Goal: Transaction & Acquisition: Purchase product/service

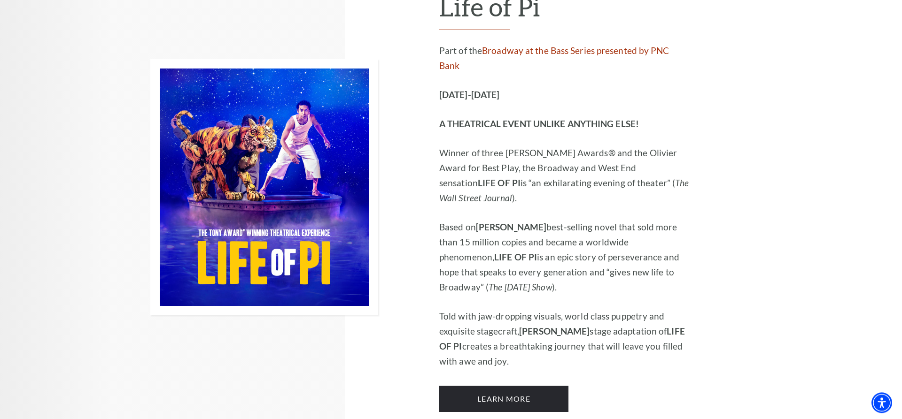
scroll to position [575, 0]
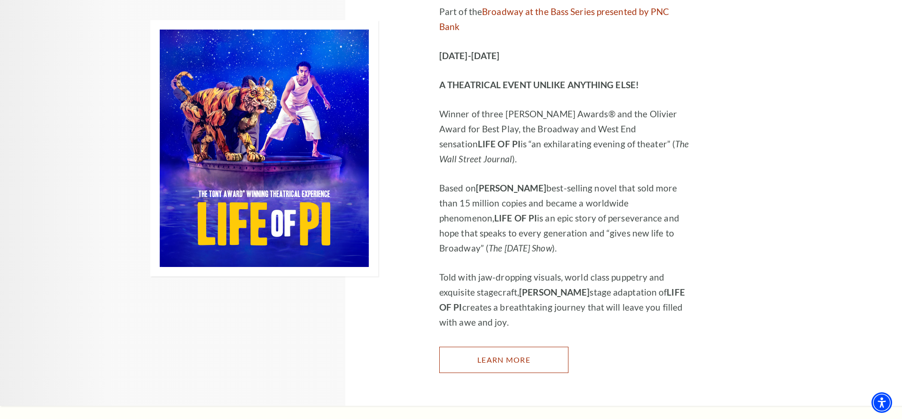
click at [500, 347] on link "Learn More" at bounding box center [503, 360] width 129 height 26
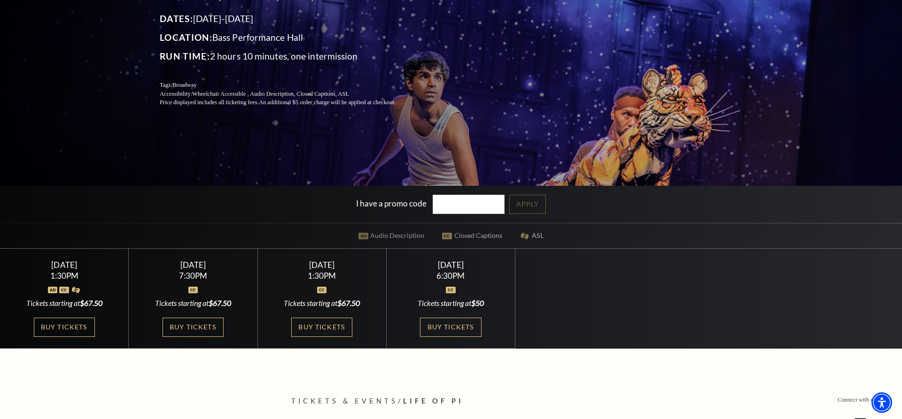
scroll to position [192, 0]
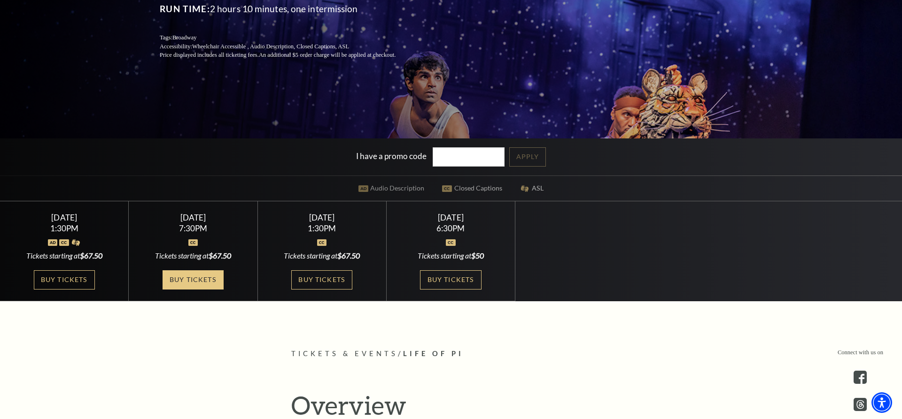
click at [195, 283] on link "Buy Tickets" at bounding box center [192, 279] width 61 height 19
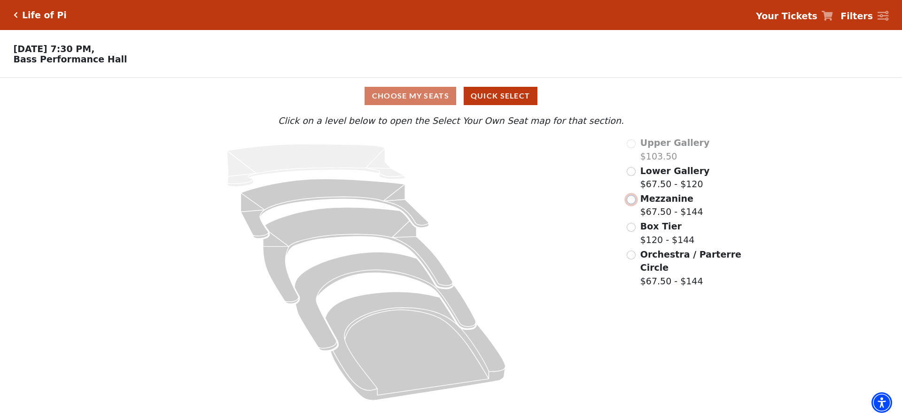
click at [633, 202] on input "Mezzanine$67.50 - $144\a" at bounding box center [630, 199] width 9 height 9
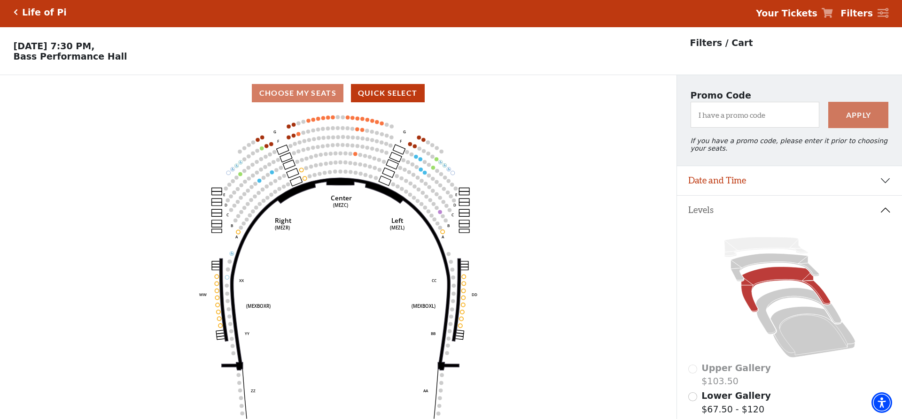
scroll to position [99, 0]
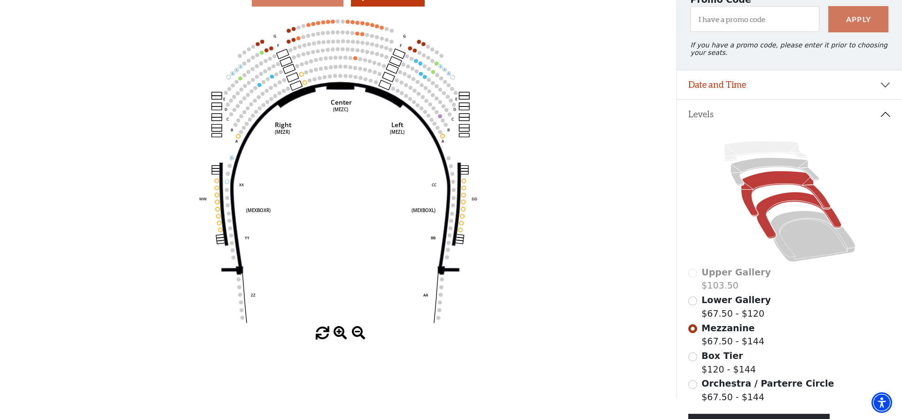
click at [772, 208] on icon at bounding box center [798, 216] width 85 height 46
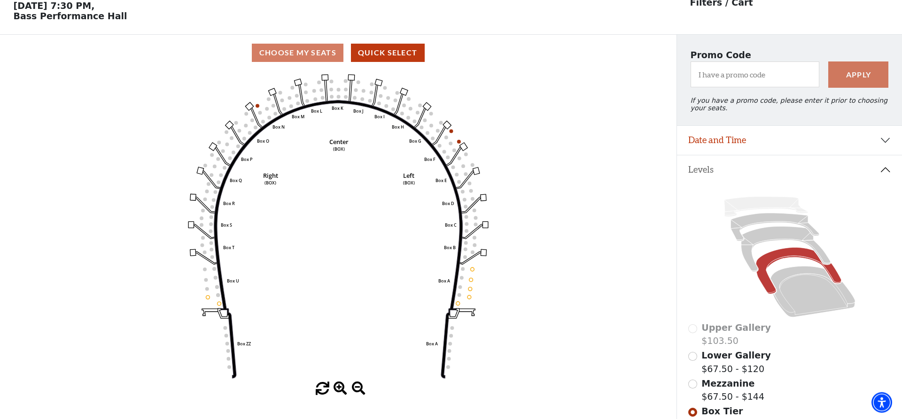
scroll to position [44, 0]
click at [775, 239] on icon at bounding box center [785, 249] width 89 height 46
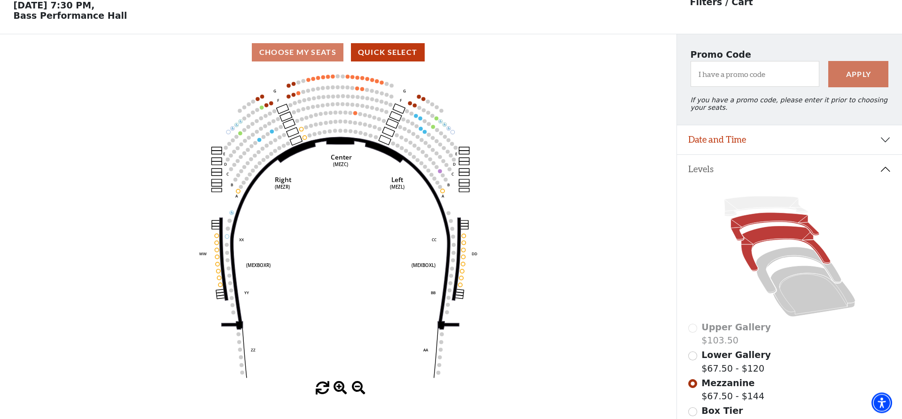
click at [774, 221] on icon at bounding box center [774, 227] width 88 height 28
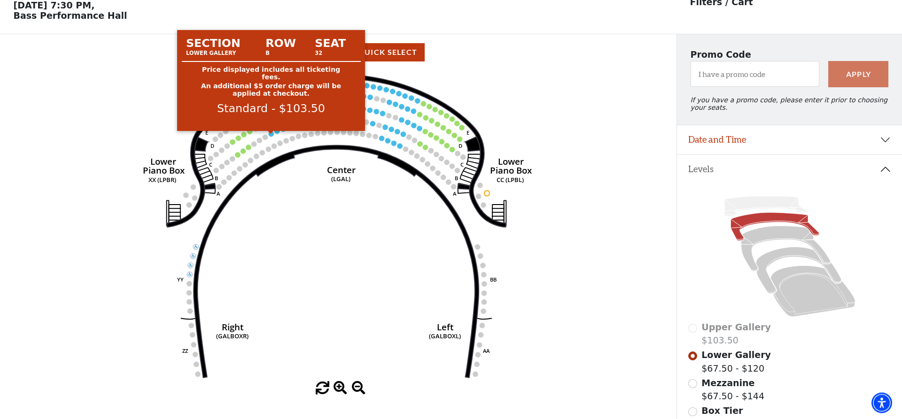
click at [271, 137] on circle at bounding box center [270, 133] width 5 height 5
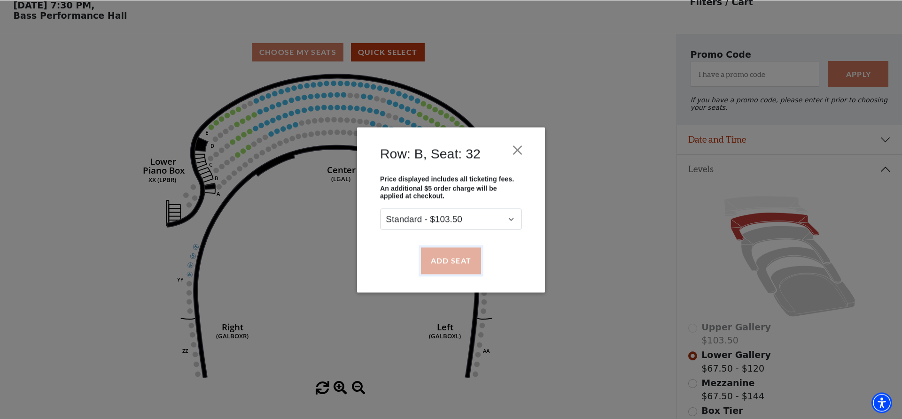
click at [460, 258] on button "Add Seat" at bounding box center [451, 260] width 60 height 26
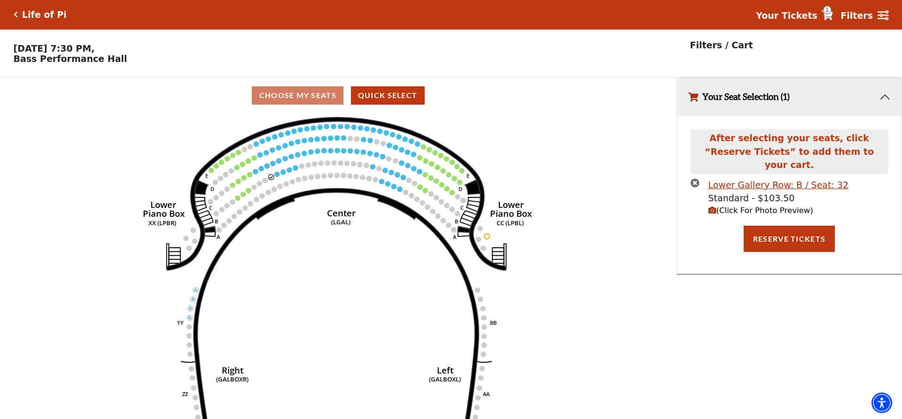
scroll to position [0, 0]
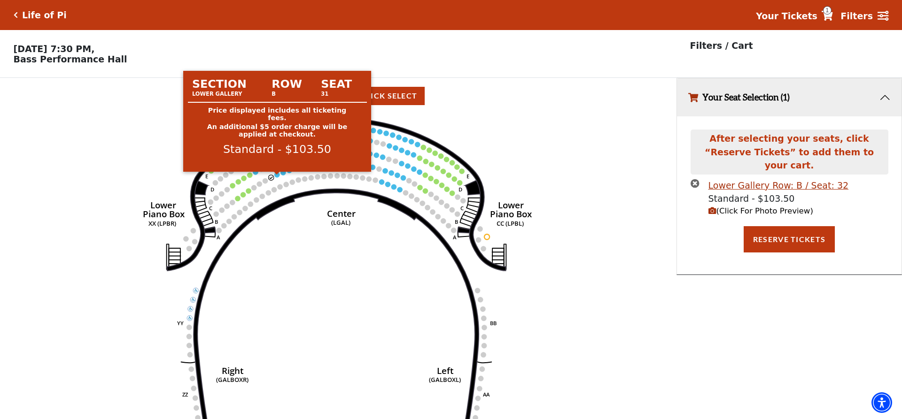
click at [277, 177] on circle at bounding box center [276, 174] width 5 height 5
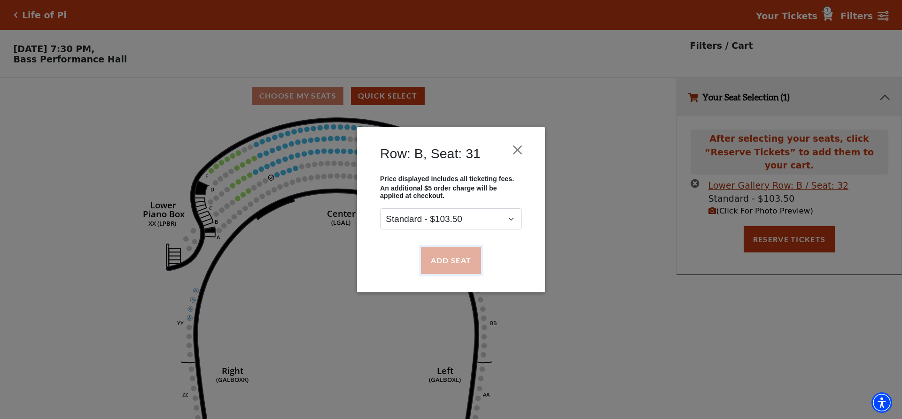
click at [461, 262] on button "Add Seat" at bounding box center [451, 260] width 60 height 26
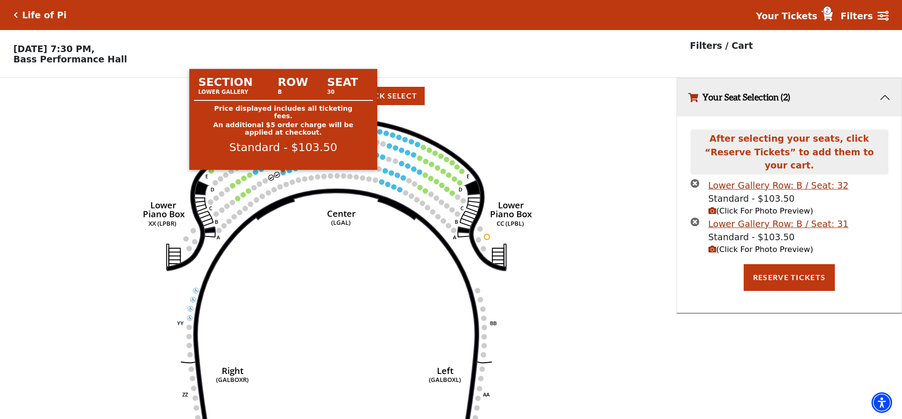
click at [282, 175] on circle at bounding box center [282, 172] width 5 height 5
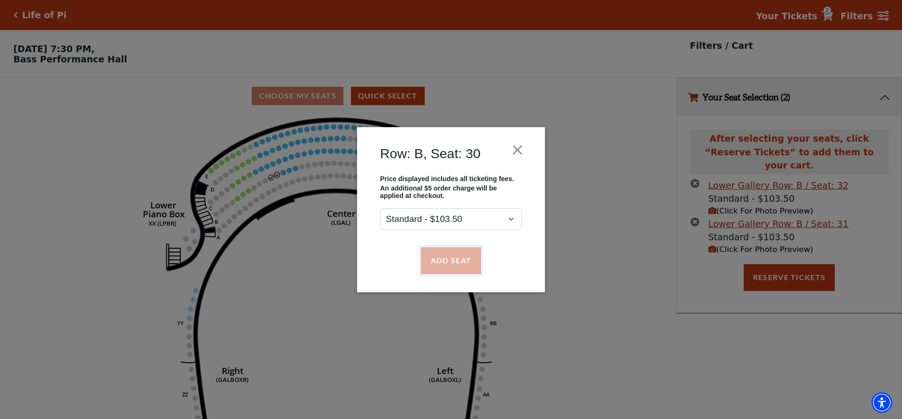
click at [464, 262] on button "Add Seat" at bounding box center [451, 260] width 60 height 26
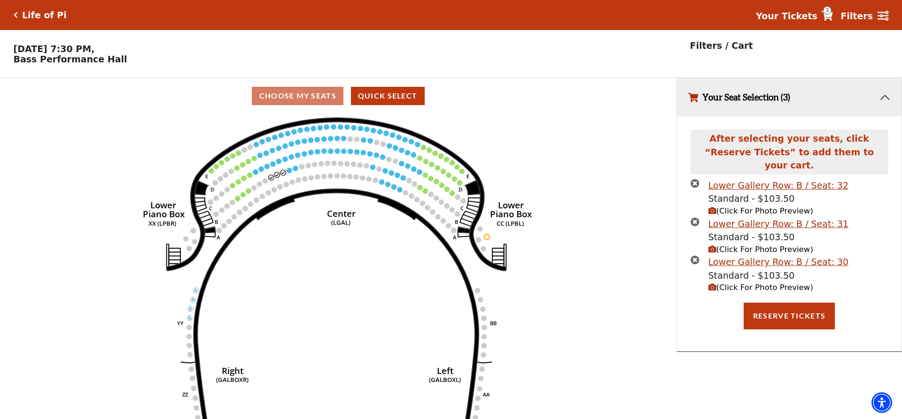
click at [287, 172] on icon "Right (GALBOXR) E D C B A E D C B A YY ZZ Left (GALBOXL) BB AA Center Lower Pia…" at bounding box center [338, 269] width 609 height 311
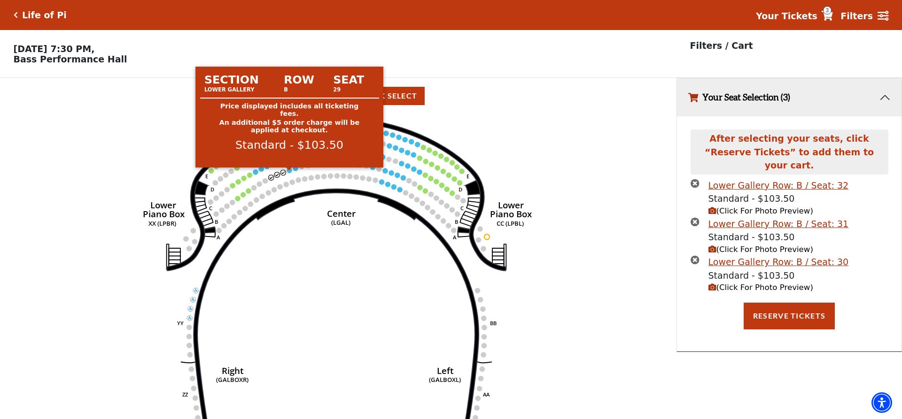
click at [289, 173] on circle at bounding box center [288, 170] width 5 height 5
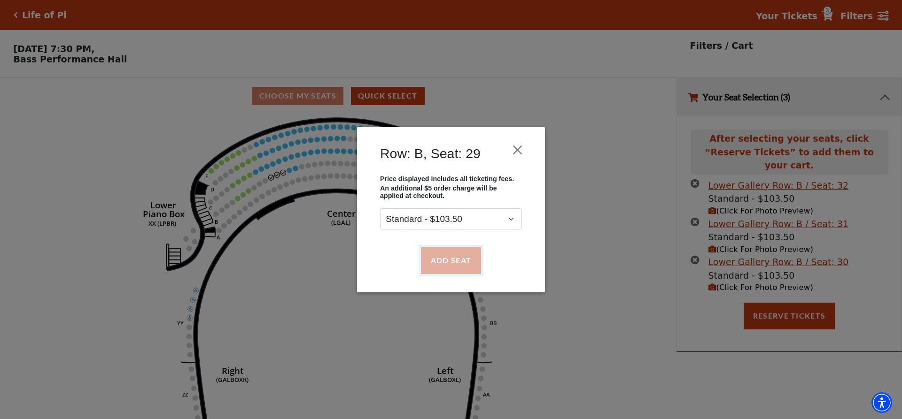
click at [472, 262] on button "Add Seat" at bounding box center [451, 260] width 60 height 26
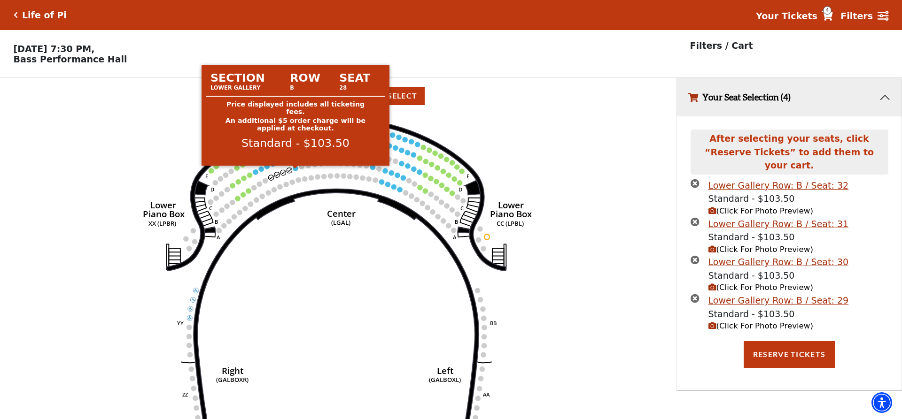
click at [294, 170] on use "Seat Selected" at bounding box center [296, 168] width 6 height 6
click at [295, 171] on circle at bounding box center [295, 168] width 5 height 5
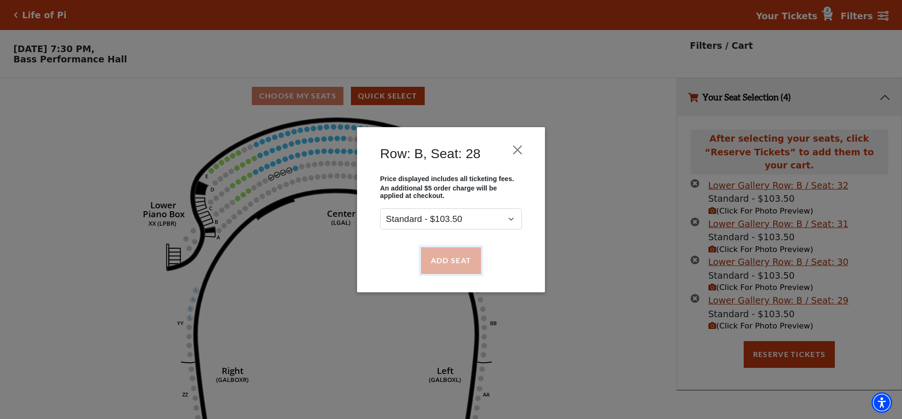
click at [457, 264] on button "Add Seat" at bounding box center [451, 260] width 60 height 26
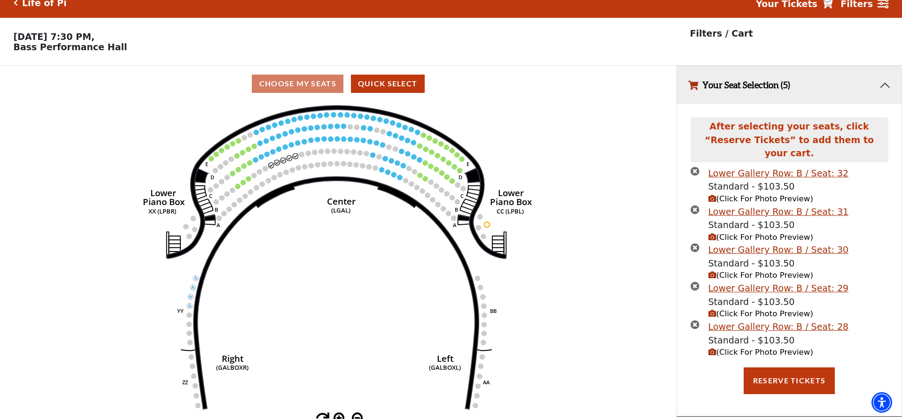
scroll to position [23, 0]
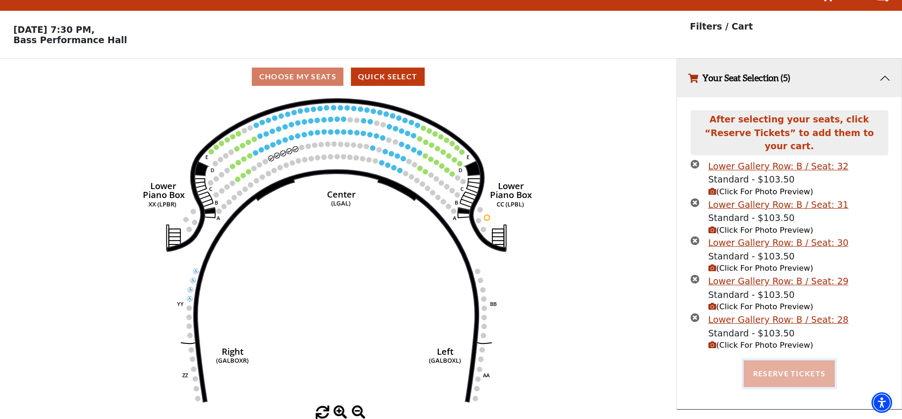
click at [793, 366] on button "Reserve Tickets" at bounding box center [788, 374] width 91 height 26
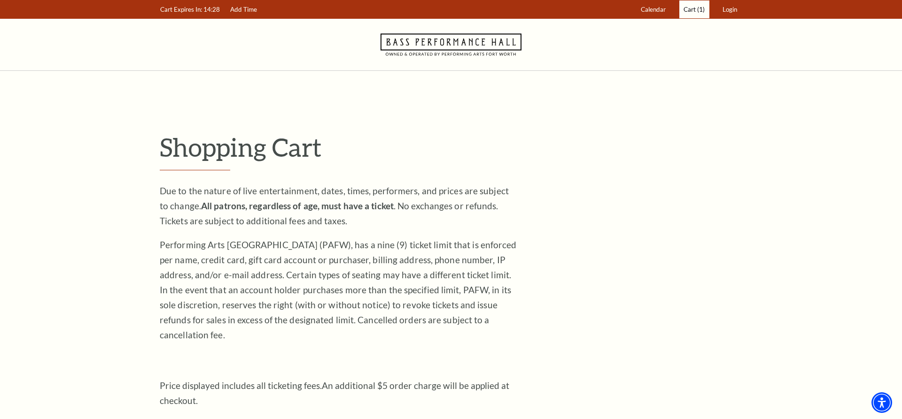
click at [697, 11] on span "(1)" at bounding box center [701, 10] width 8 height 8
click at [692, 9] on span "Cart" at bounding box center [689, 10] width 12 height 8
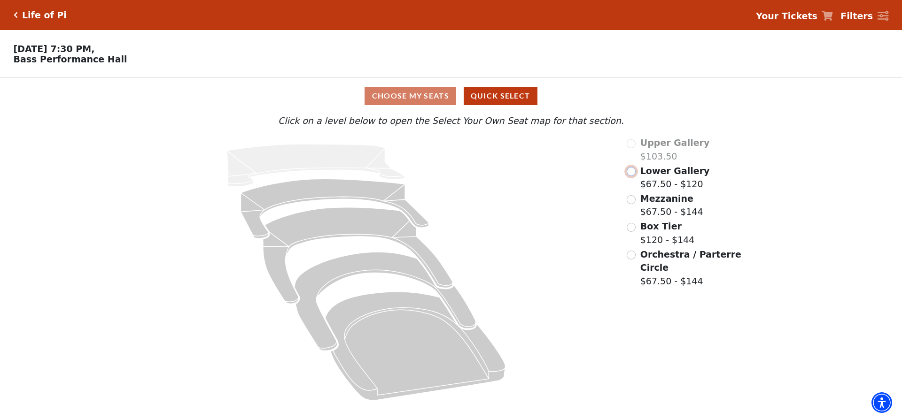
click at [633, 173] on input "Lower Gallery$67.50 - $120\a" at bounding box center [630, 171] width 9 height 9
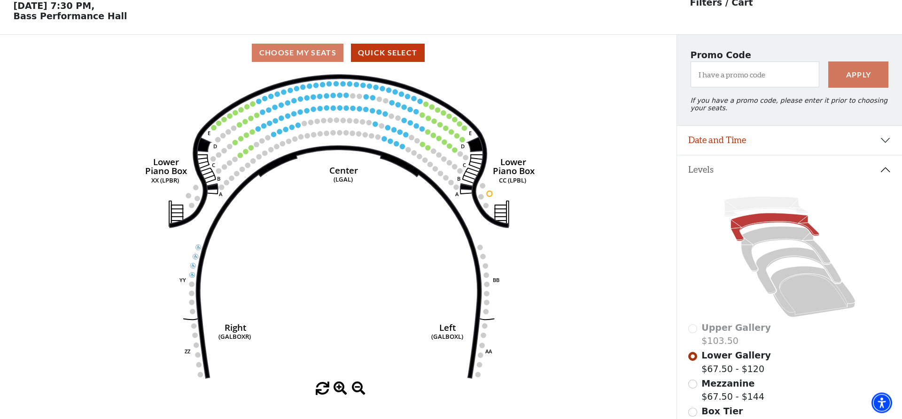
scroll to position [44, 0]
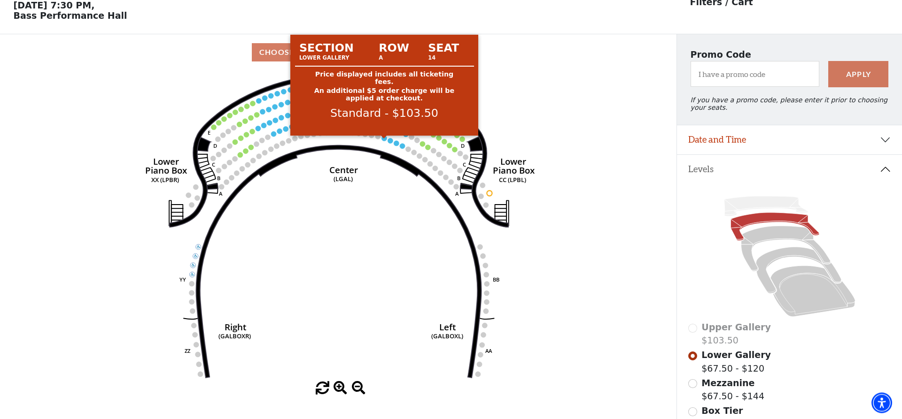
click at [386, 141] on circle at bounding box center [383, 138] width 5 height 5
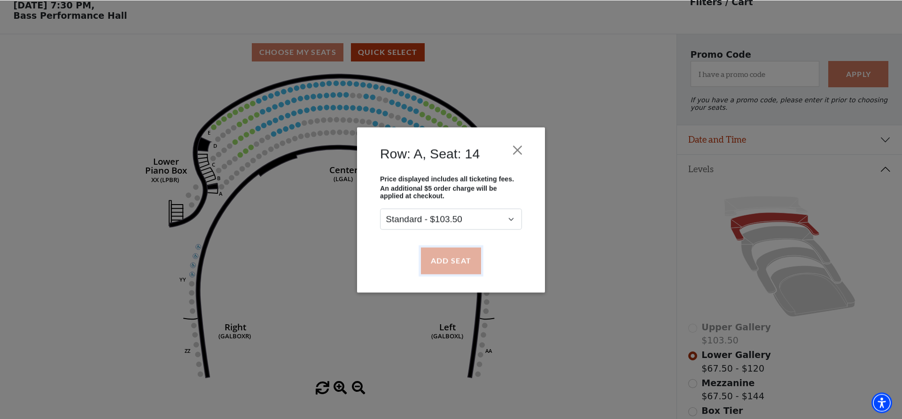
click at [455, 263] on button "Add Seat" at bounding box center [451, 260] width 60 height 26
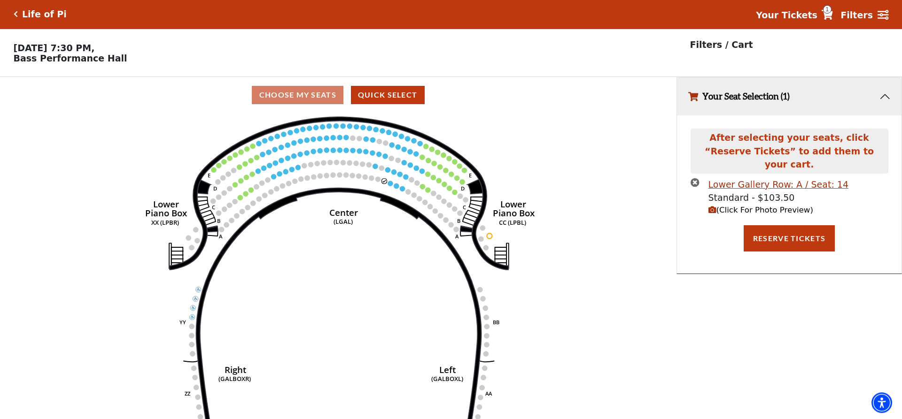
scroll to position [0, 0]
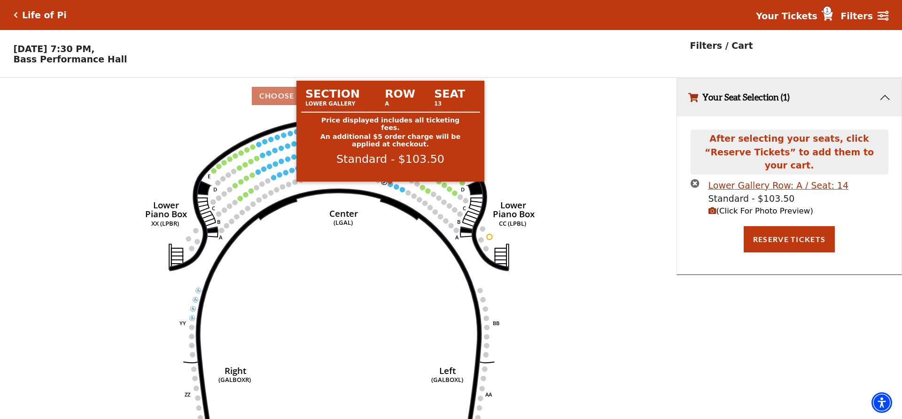
click at [391, 187] on circle at bounding box center [389, 184] width 5 height 5
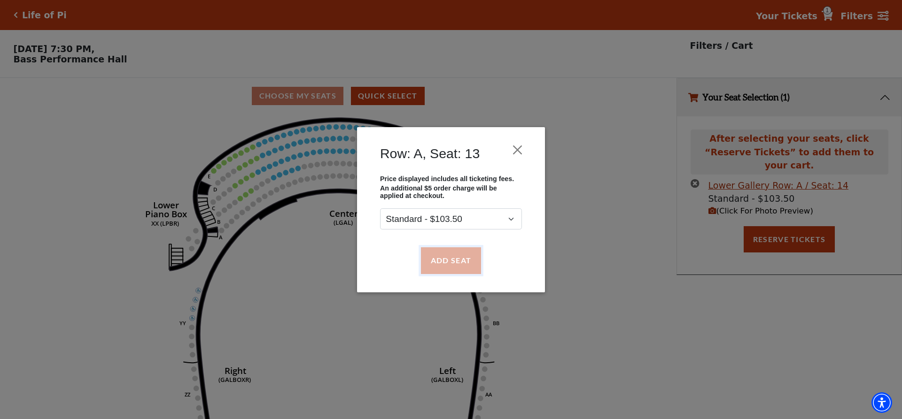
click at [445, 257] on button "Add Seat" at bounding box center [451, 260] width 60 height 26
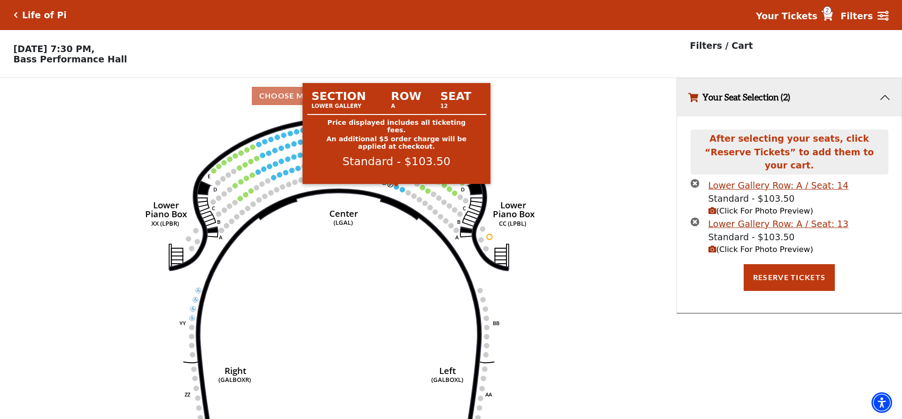
click at [394, 189] on circle at bounding box center [396, 186] width 5 height 5
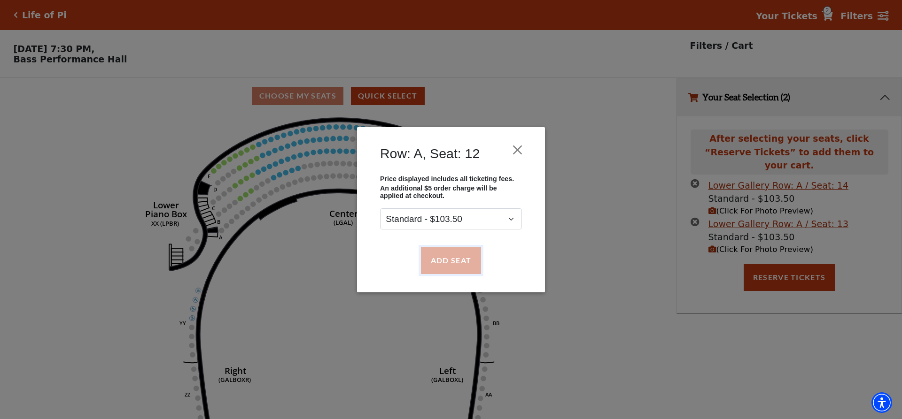
click at [442, 259] on button "Add Seat" at bounding box center [451, 260] width 60 height 26
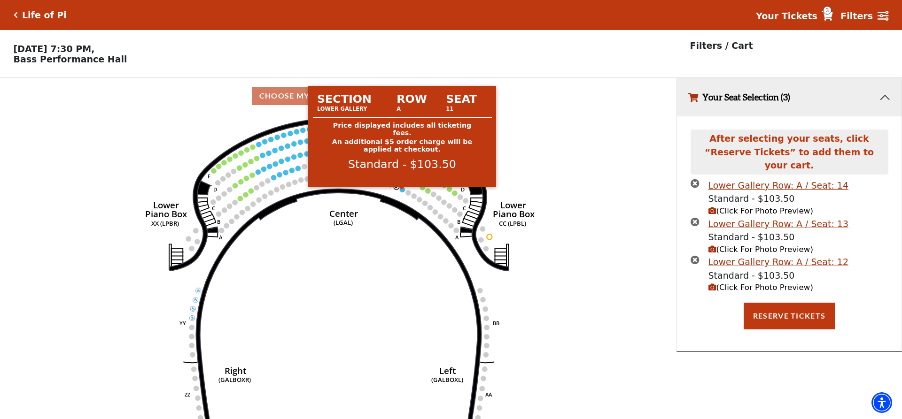
click at [402, 192] on circle at bounding box center [402, 189] width 5 height 5
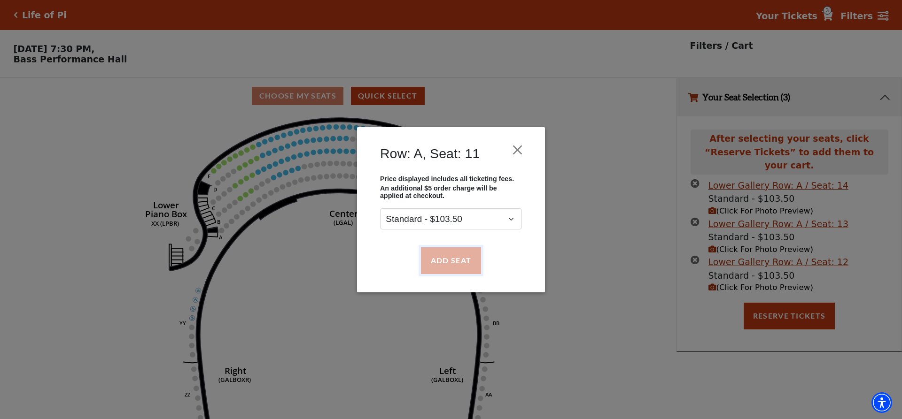
click at [446, 262] on button "Add Seat" at bounding box center [451, 260] width 60 height 26
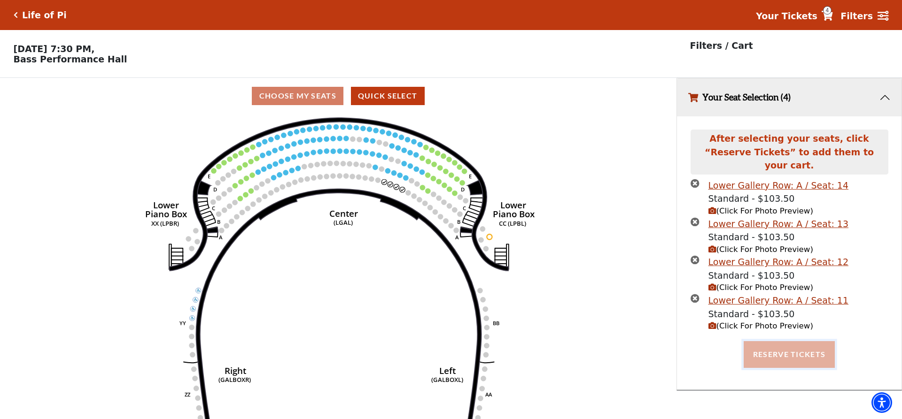
click at [793, 347] on button "Reserve Tickets" at bounding box center [788, 354] width 91 height 26
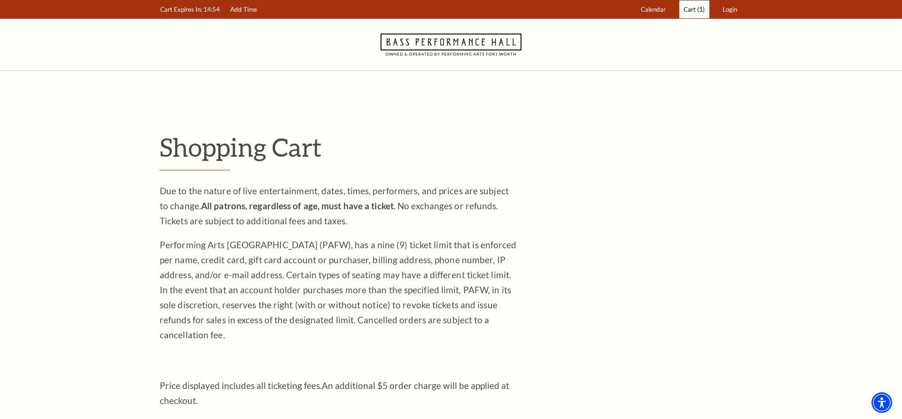
click at [688, 10] on span "Cart" at bounding box center [689, 10] width 12 height 8
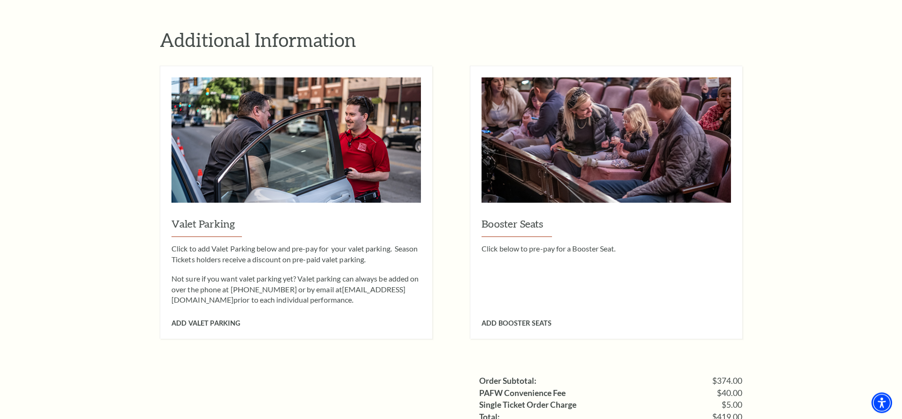
scroll to position [862, 0]
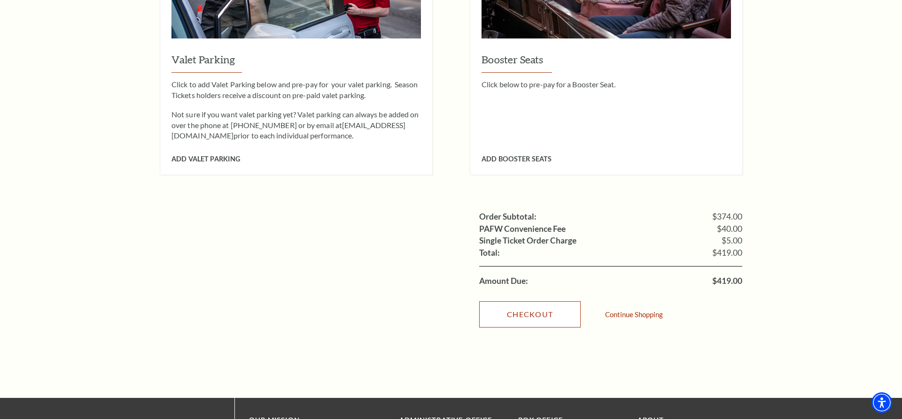
click at [530, 302] on link "Checkout" at bounding box center [529, 314] width 101 height 26
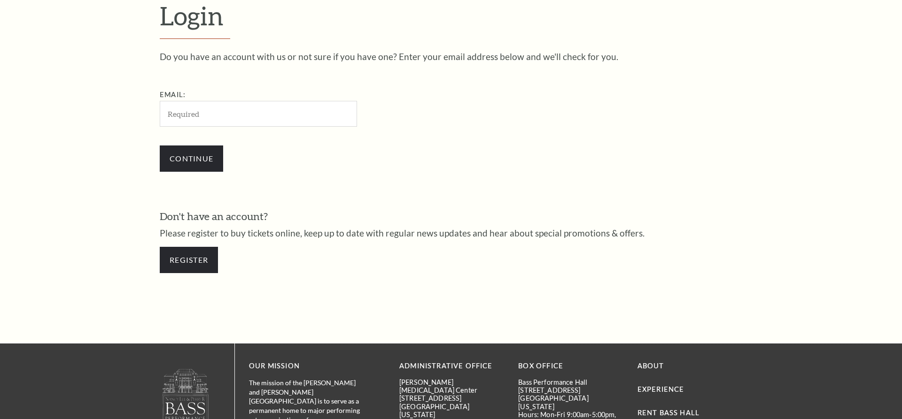
scroll to position [316, 0]
click at [177, 114] on input "Email:" at bounding box center [258, 113] width 197 height 26
click at [205, 114] on input "Email:" at bounding box center [258, 113] width 197 height 26
type input "l"
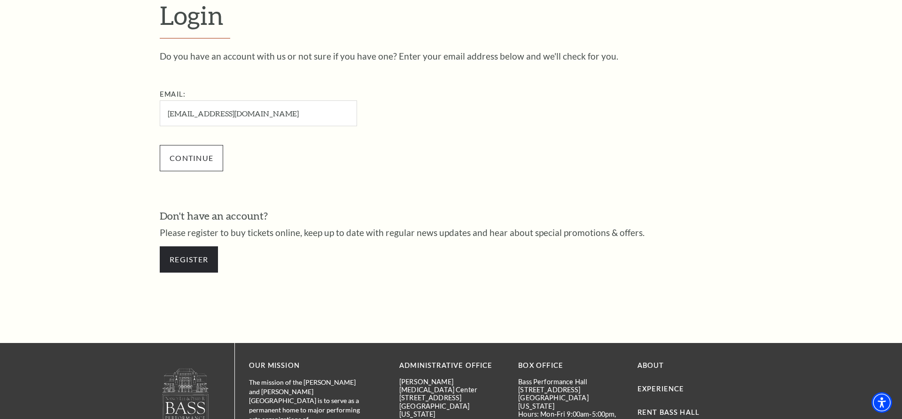
type input "[EMAIL_ADDRESS][DOMAIN_NAME]"
click at [190, 157] on input "Continue" at bounding box center [191, 158] width 63 height 26
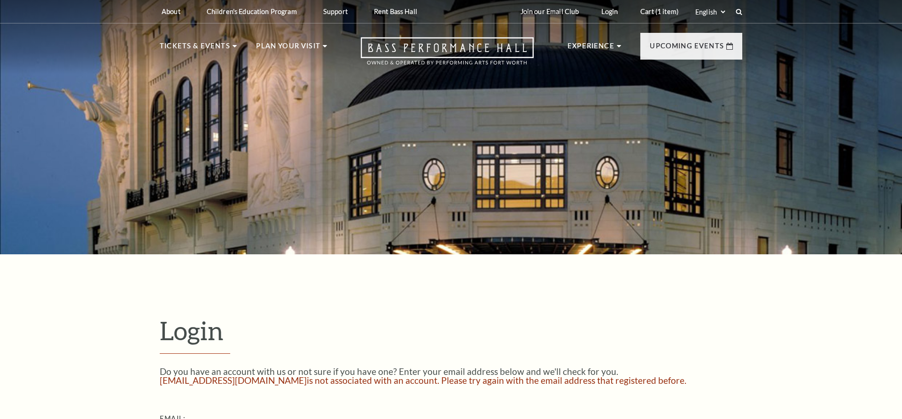
scroll to position [228, 0]
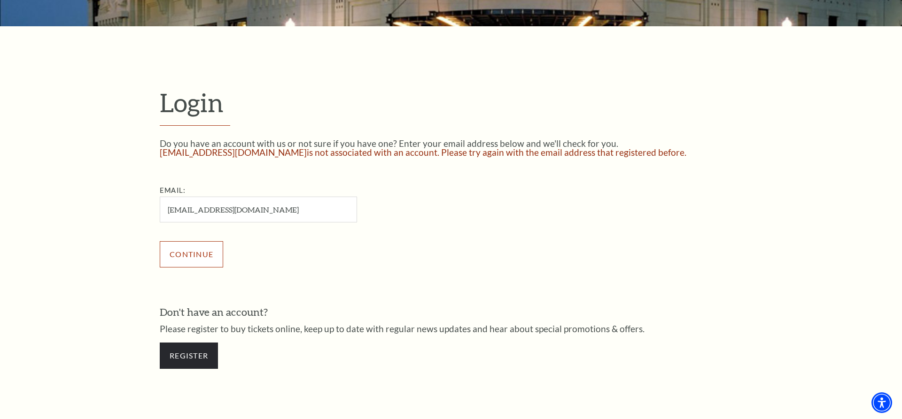
click at [190, 252] on input "Continue" at bounding box center [191, 254] width 63 height 26
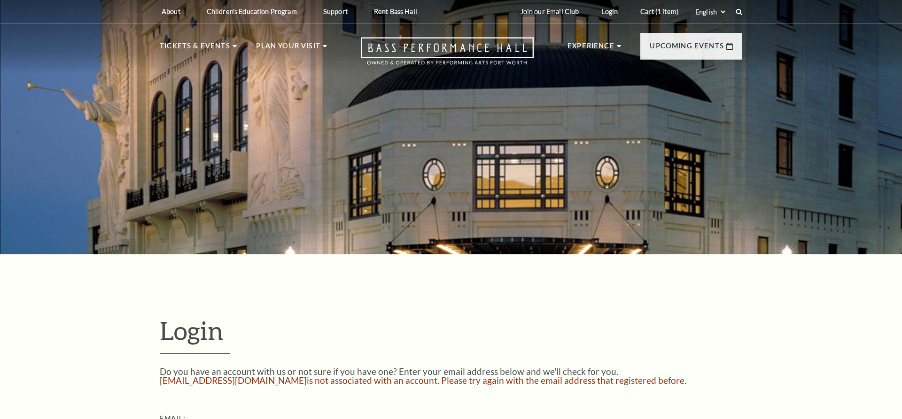
scroll to position [228, 0]
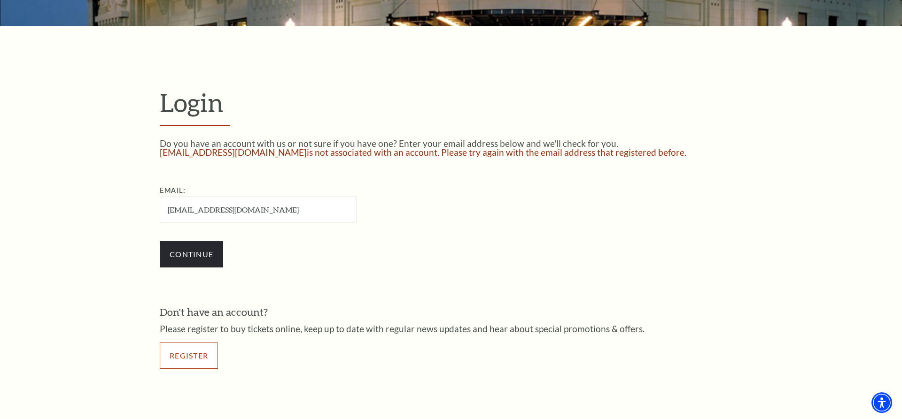
click at [187, 356] on link "Register" at bounding box center [189, 356] width 58 height 26
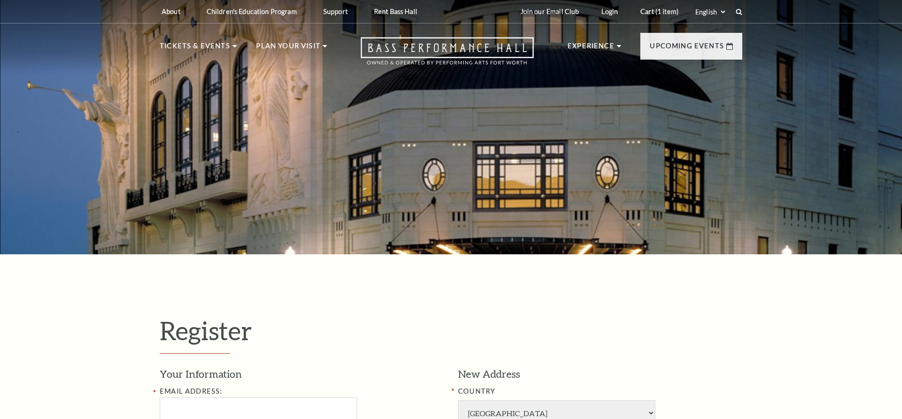
select select "1"
select select "TX"
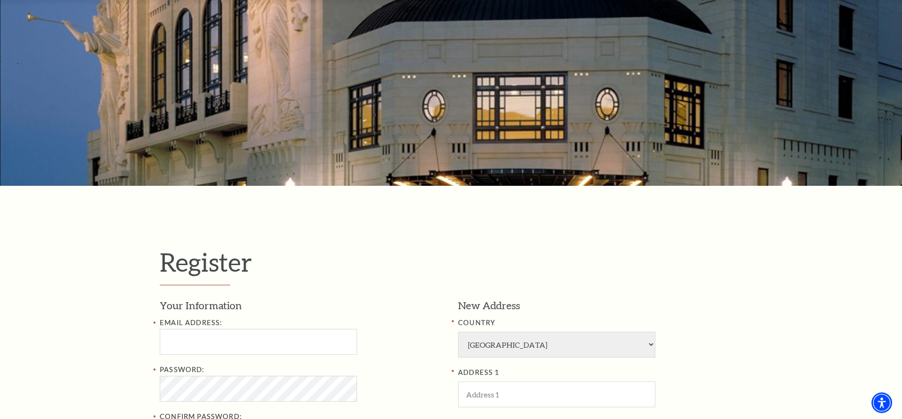
scroll to position [287, 0]
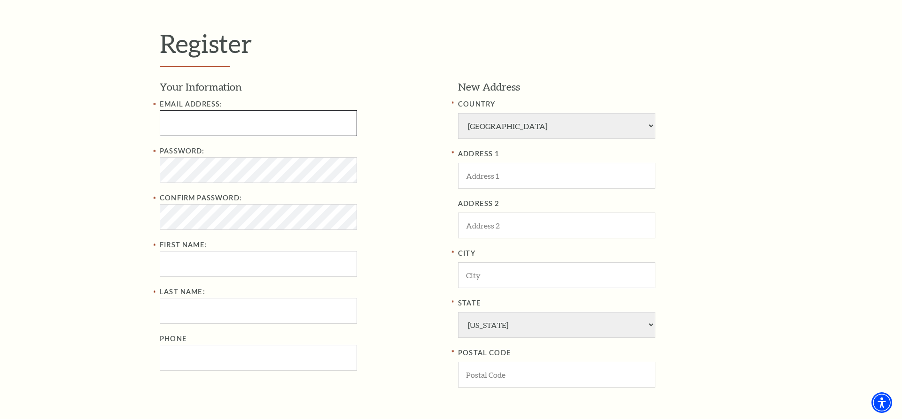
click at [172, 122] on input "Email Address:" at bounding box center [258, 123] width 197 height 26
type input "kannettey66@gmail.com"
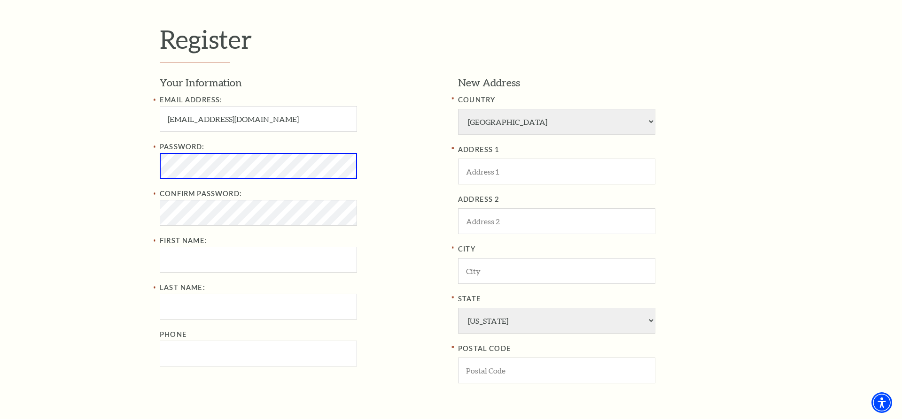
scroll to position [283, 0]
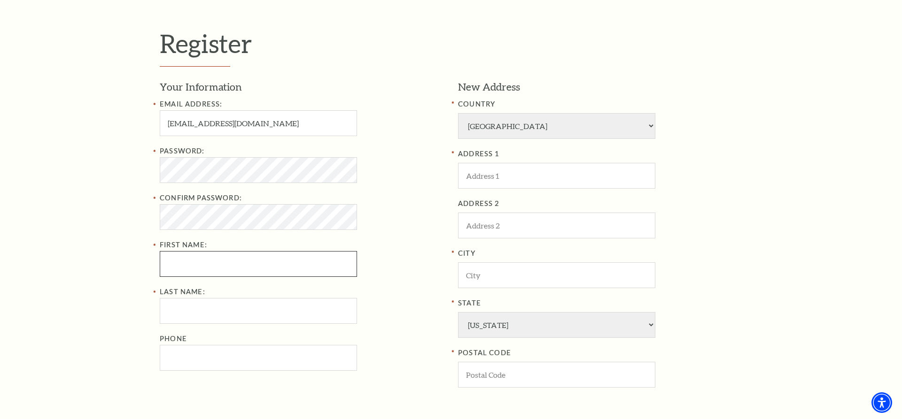
click at [168, 262] on input "First Name:" at bounding box center [258, 264] width 197 height 26
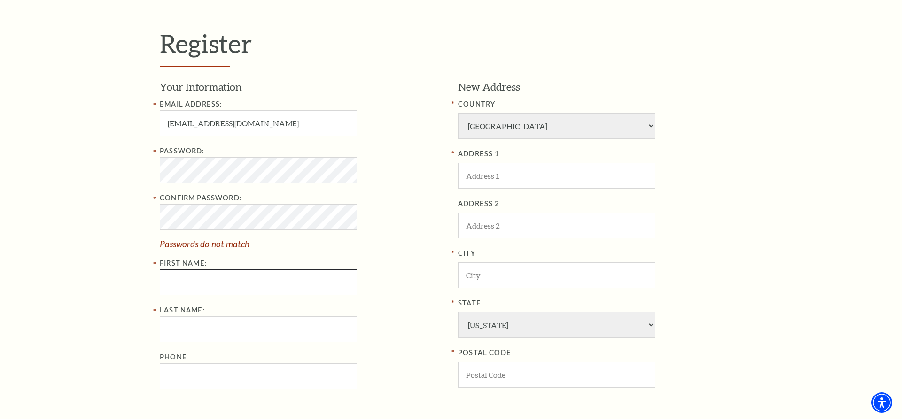
click at [183, 286] on input "First Name:" at bounding box center [258, 283] width 197 height 26
click at [255, 245] on span "Passwords do not match" at bounding box center [302, 243] width 284 height 9
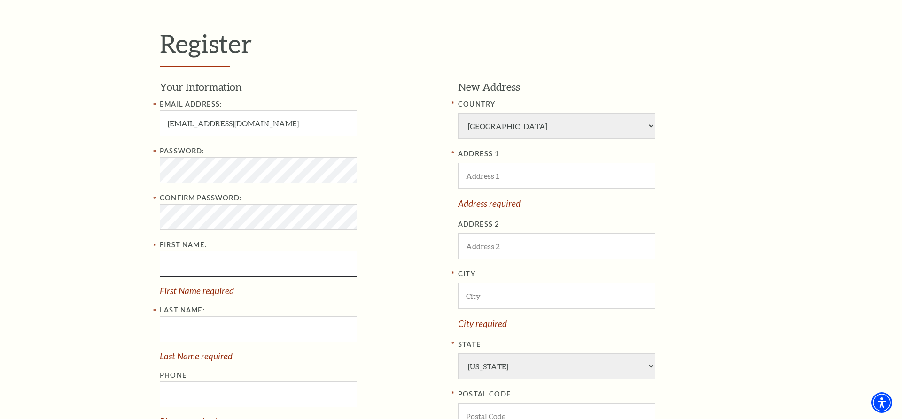
click at [187, 263] on input "First Name:" at bounding box center [258, 264] width 197 height 26
type input "k"
click at [190, 264] on input "First Name:" at bounding box center [258, 264] width 197 height 26
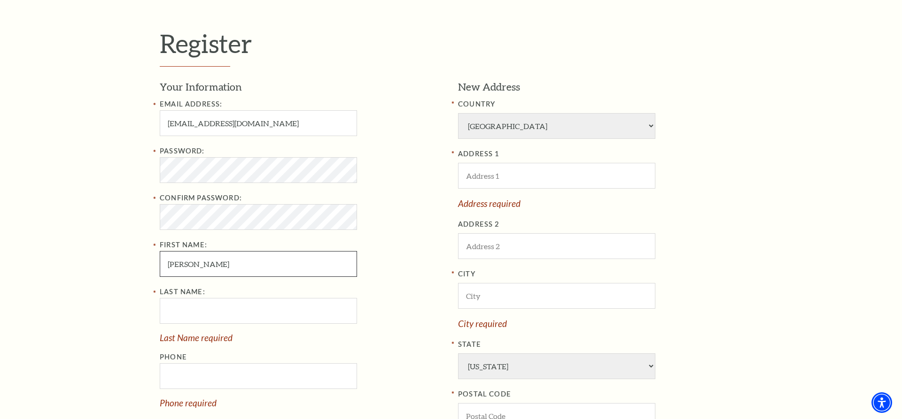
click at [195, 264] on input "Kristi" at bounding box center [258, 264] width 197 height 26
type input "Kristina"
click at [193, 313] on input "Last Name:" at bounding box center [258, 311] width 197 height 26
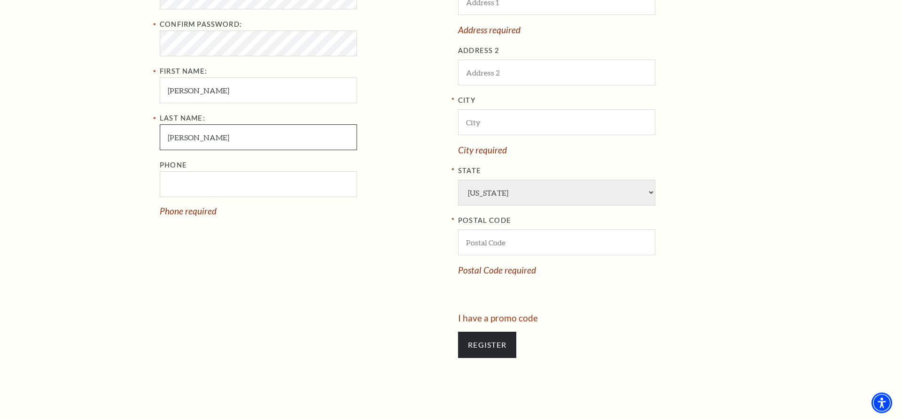
scroll to position [475, 0]
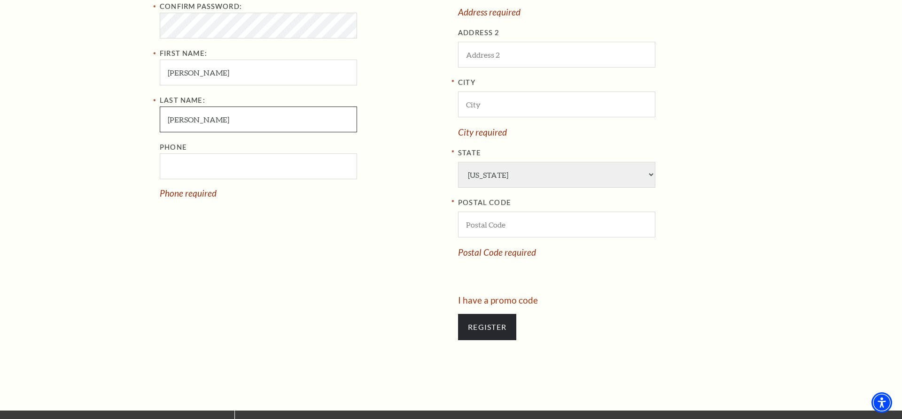
type input "Yoder"
click at [181, 170] on input "Phone" at bounding box center [258, 167] width 197 height 26
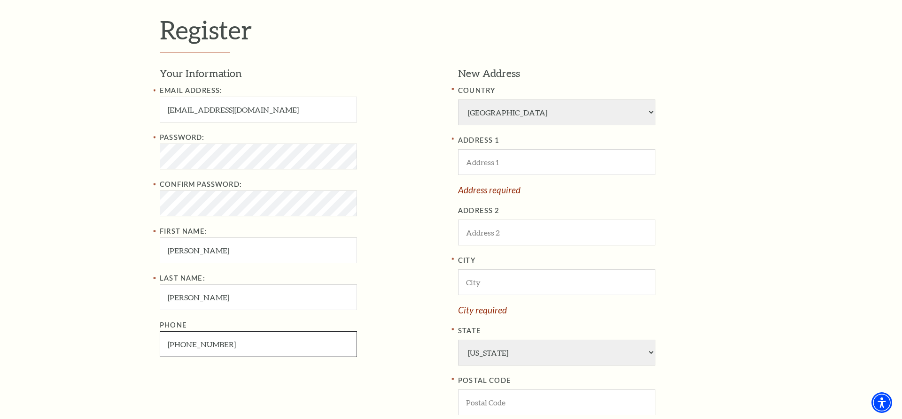
scroll to position [283, 0]
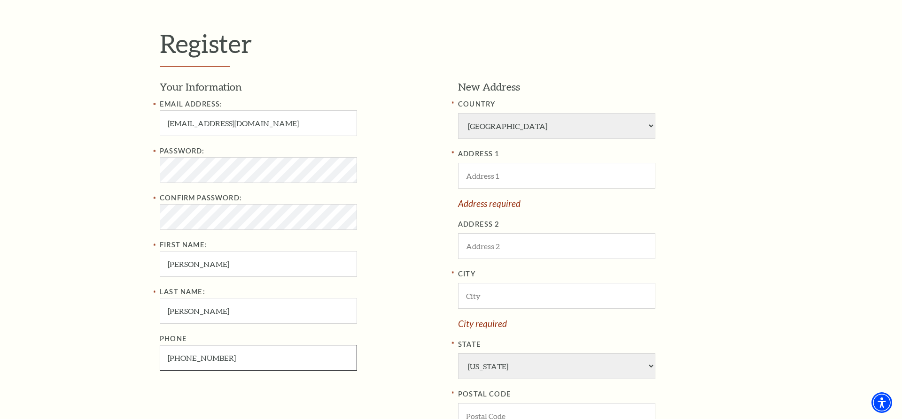
type input "619-922-5892"
click at [486, 176] on input "ADDRESS 1" at bounding box center [556, 176] width 197 height 26
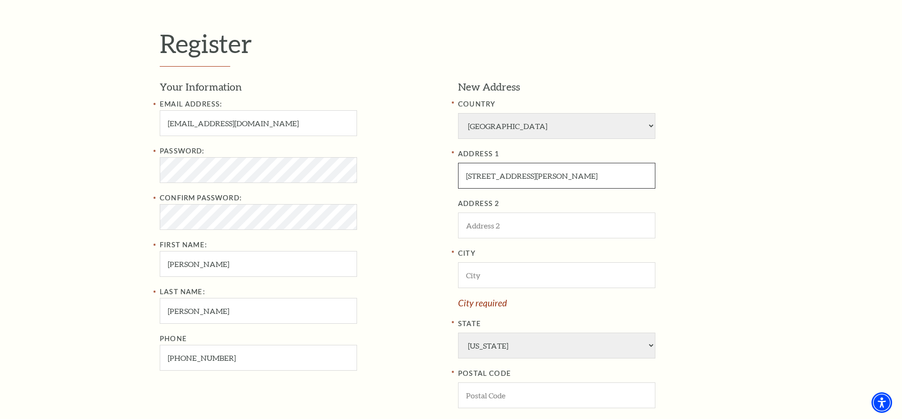
type input "4111 Joe Wilson Road"
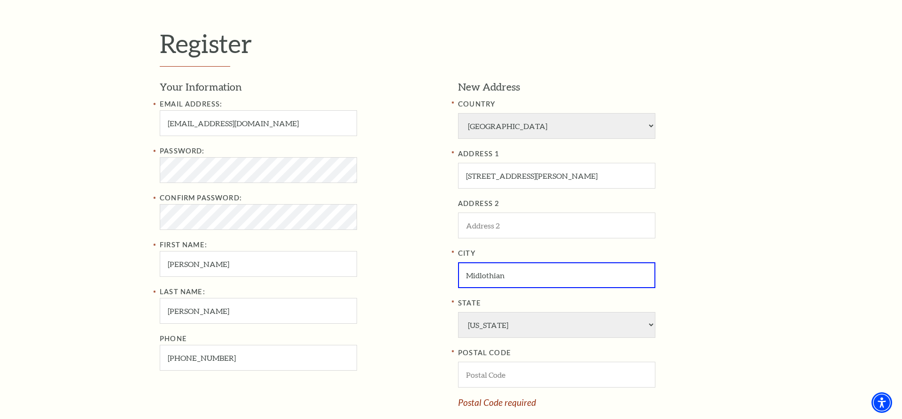
type input "Midlothian"
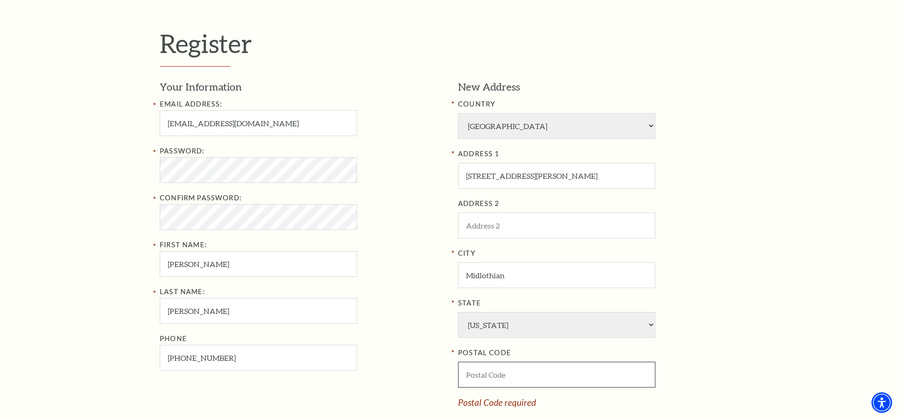
click at [484, 371] on input "POSTAL CODE" at bounding box center [556, 375] width 197 height 26
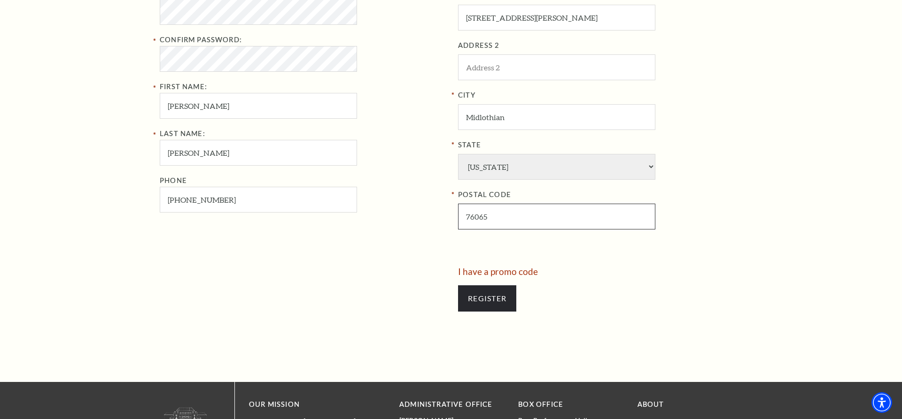
scroll to position [475, 0]
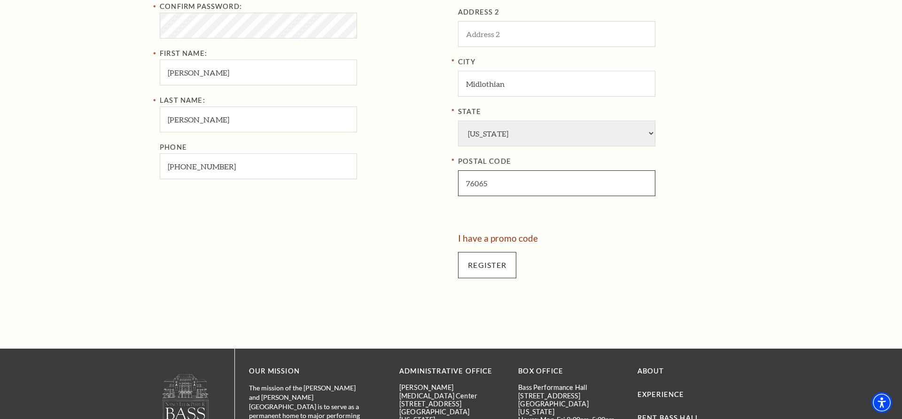
type input "76065"
click at [486, 264] on input "Register" at bounding box center [487, 265] width 58 height 26
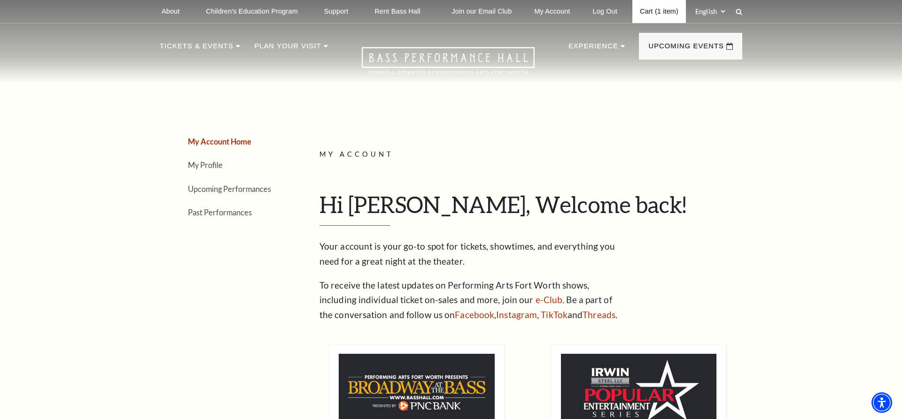
click at [649, 10] on link "Cart (1 item)" at bounding box center [659, 11] width 54 height 23
click at [654, 12] on link "Cart (1 item)" at bounding box center [659, 11] width 54 height 23
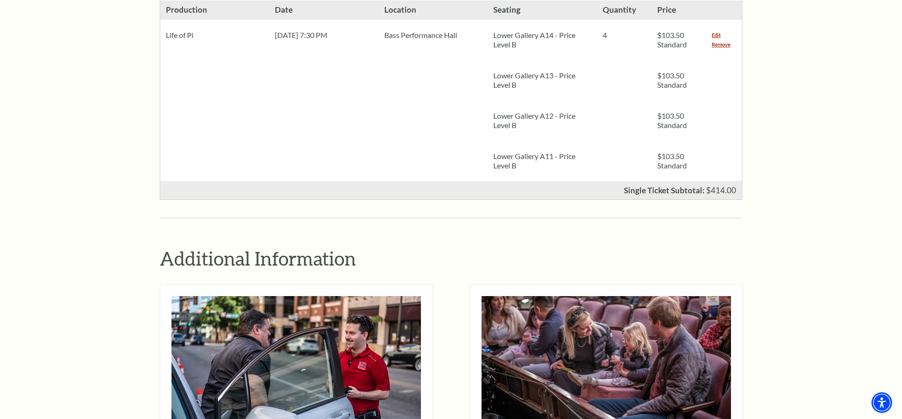
scroll to position [383, 0]
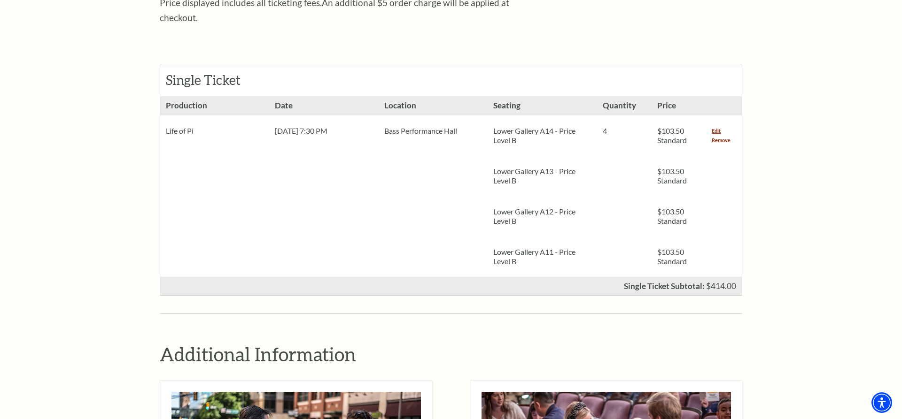
click at [722, 136] on link "Remove" at bounding box center [720, 140] width 19 height 9
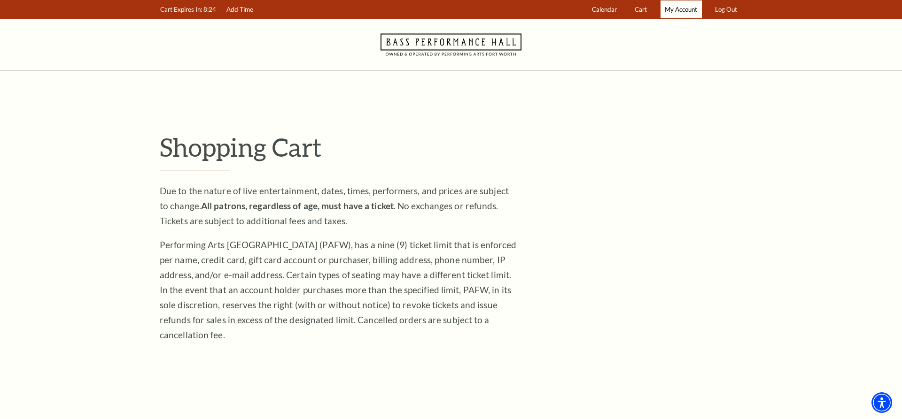
click at [675, 7] on span "My Account" at bounding box center [680, 10] width 32 height 8
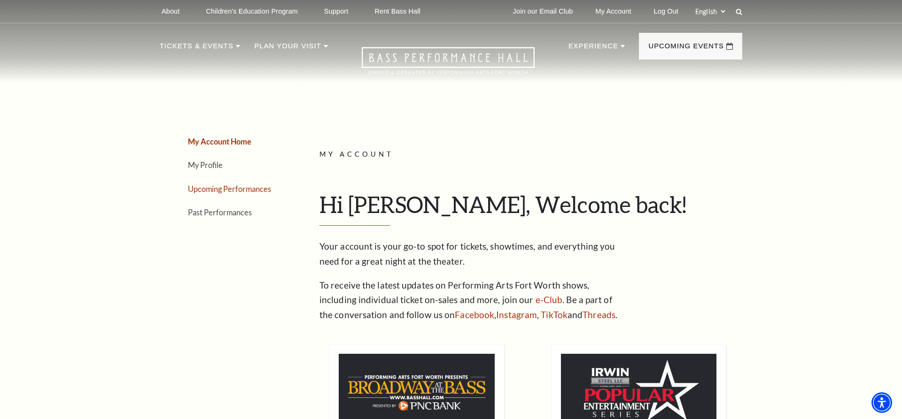
click at [210, 186] on link "Upcoming Performances" at bounding box center [229, 189] width 83 height 9
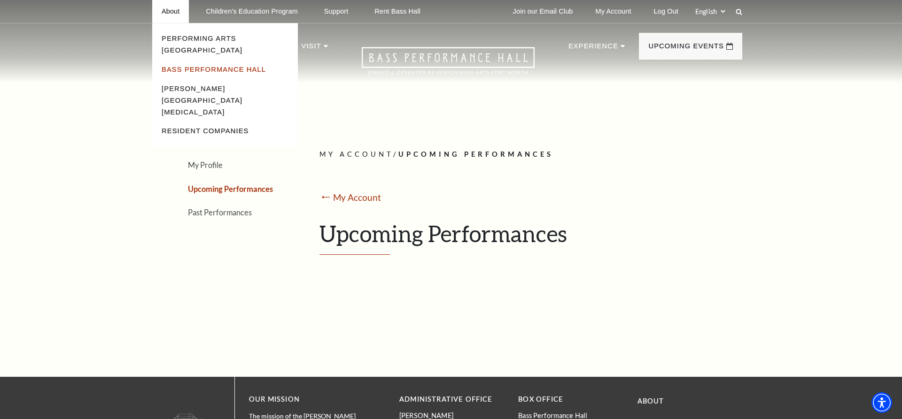
click at [179, 66] on link "Bass Performance Hall" at bounding box center [214, 70] width 104 height 8
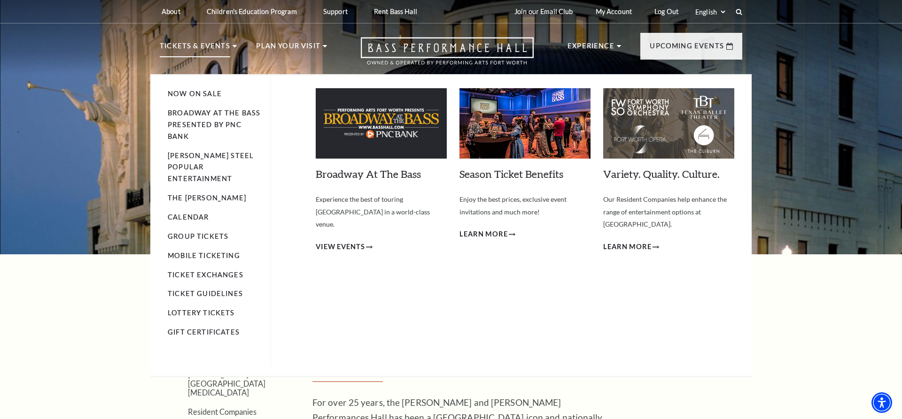
click at [196, 46] on p "Tickets & Events" at bounding box center [195, 48] width 70 height 17
click at [200, 94] on link "Now On Sale" at bounding box center [195, 94] width 54 height 8
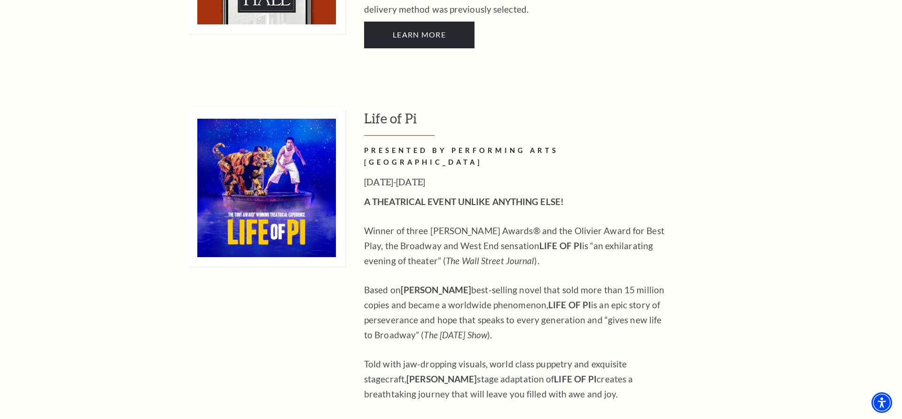
scroll to position [958, 0]
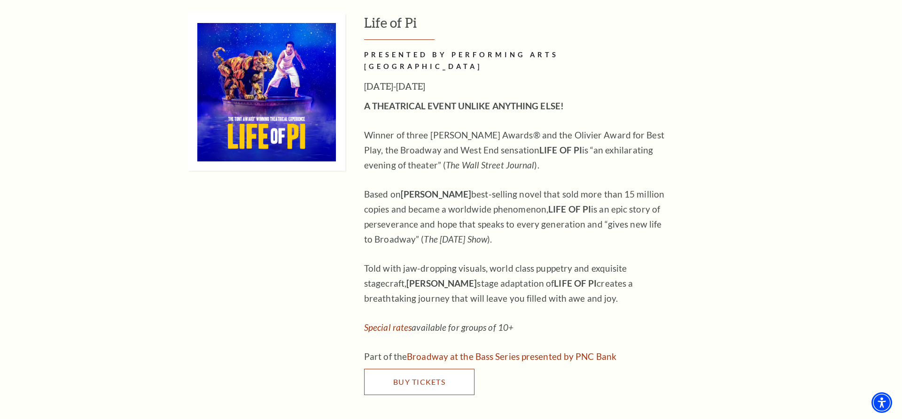
click at [417, 378] on span "Buy Tickets" at bounding box center [419, 382] width 52 height 9
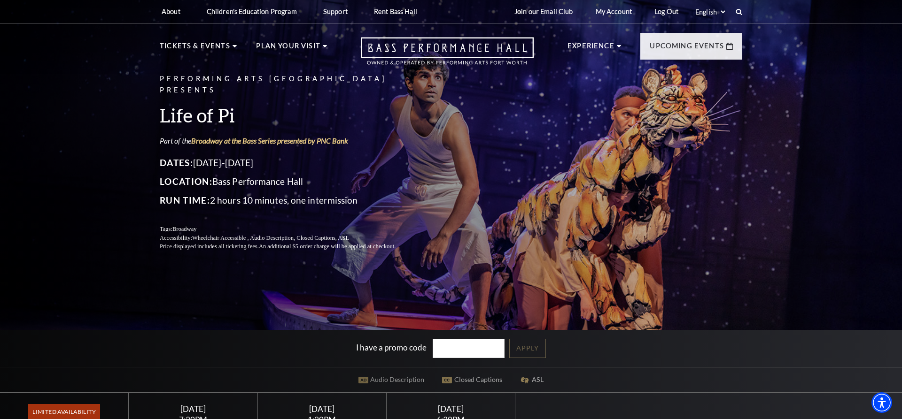
click at [434, 347] on input "I have a promo code" at bounding box center [468, 348] width 72 height 19
click at [541, 347] on link "Apply" at bounding box center [527, 348] width 37 height 19
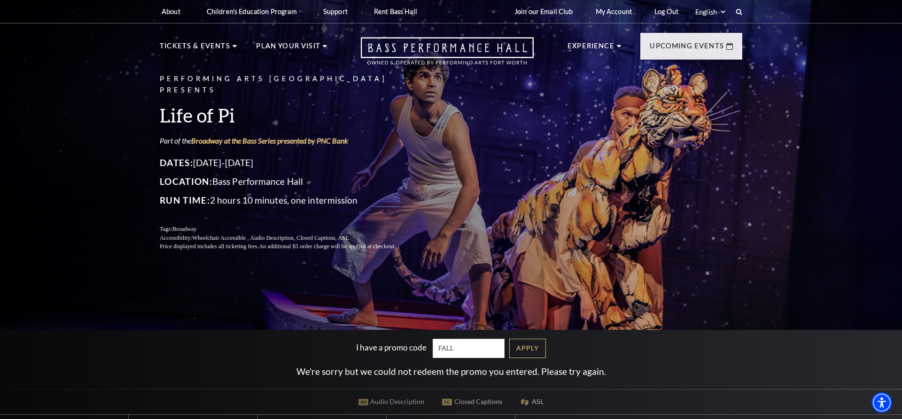
drag, startPoint x: 432, startPoint y: 347, endPoint x: 402, endPoint y: 345, distance: 30.6
click at [432, 345] on input "FALL" at bounding box center [468, 348] width 72 height 19
click at [545, 347] on link "Apply" at bounding box center [527, 348] width 37 height 19
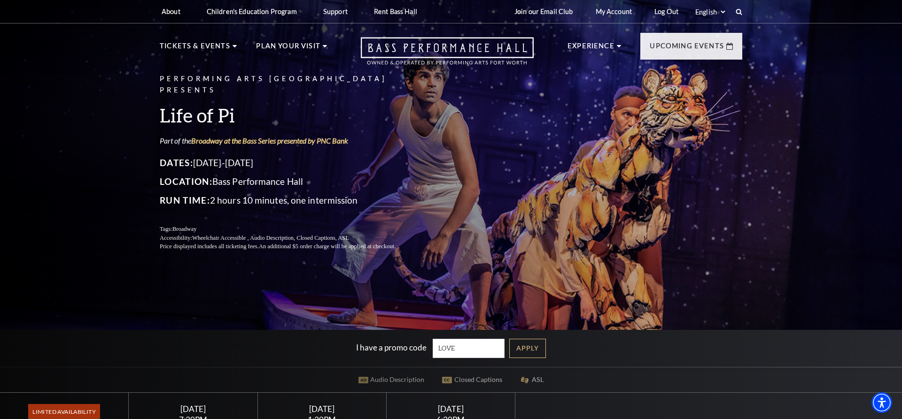
drag, startPoint x: 469, startPoint y: 346, endPoint x: 409, endPoint y: 344, distance: 59.7
click at [432, 344] on input "LOVE" at bounding box center [468, 348] width 72 height 19
type input "HOLIDAY"
click at [540, 346] on link "Apply" at bounding box center [527, 348] width 37 height 19
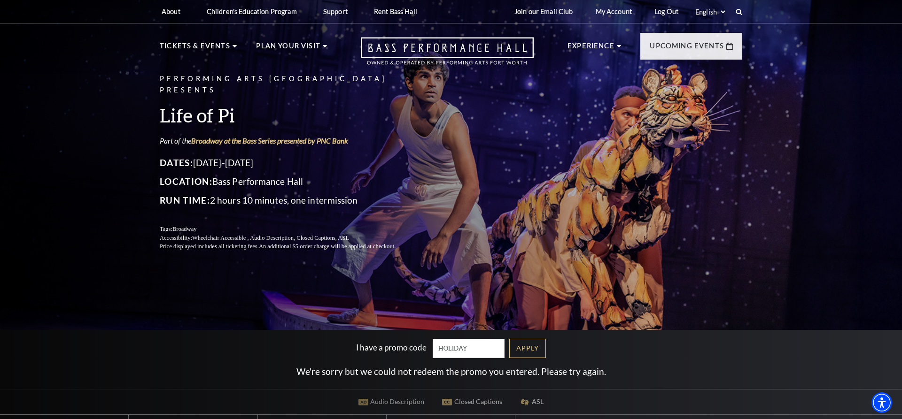
drag, startPoint x: 430, startPoint y: 347, endPoint x: 400, endPoint y: 346, distance: 29.6
click at [432, 346] on input "HOLIDAY" at bounding box center [468, 348] width 72 height 19
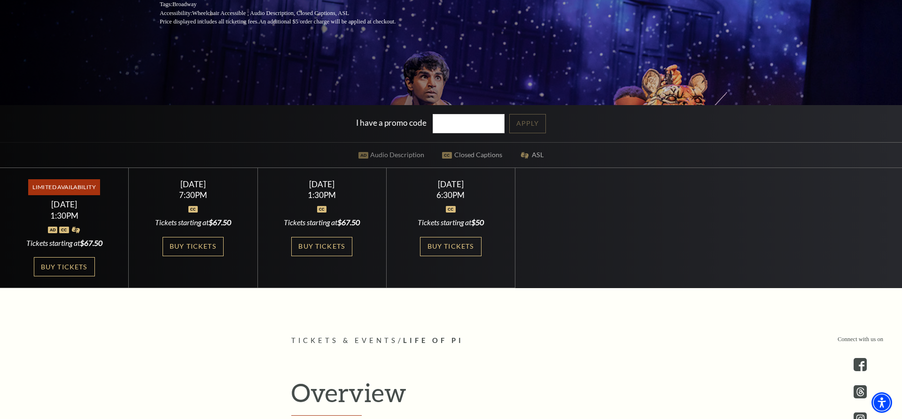
scroll to position [287, 0]
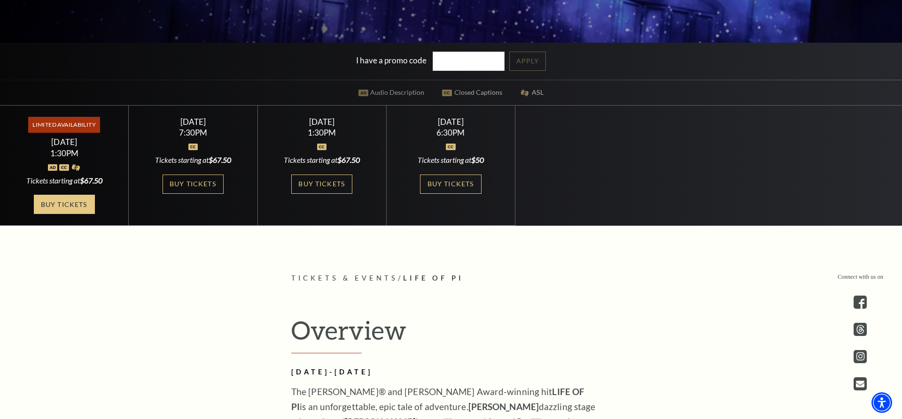
click at [55, 207] on link "Buy Tickets" at bounding box center [64, 204] width 61 height 19
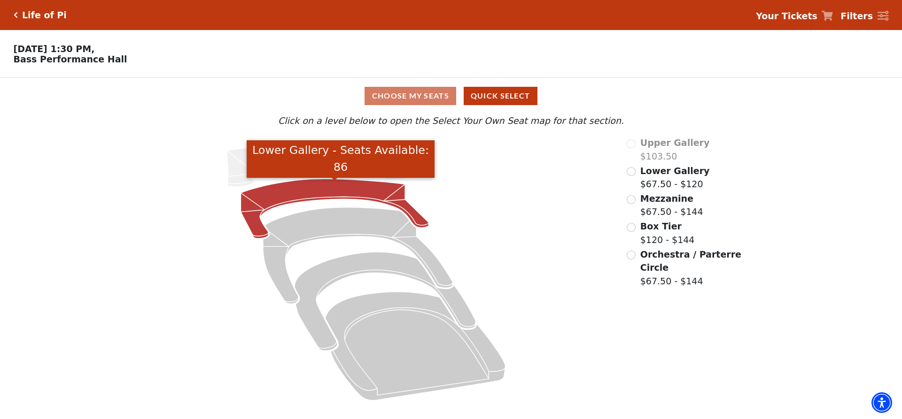
click at [329, 195] on icon "Lower Gallery - Seats Available: 86" at bounding box center [335, 209] width 188 height 60
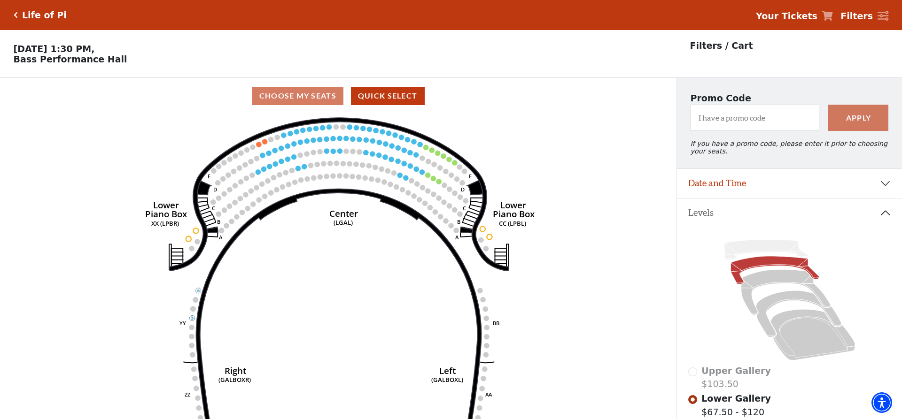
click at [801, 15] on strong "Your Tickets" at bounding box center [787, 16] width 62 height 10
click at [775, 281] on icon at bounding box center [785, 293] width 89 height 46
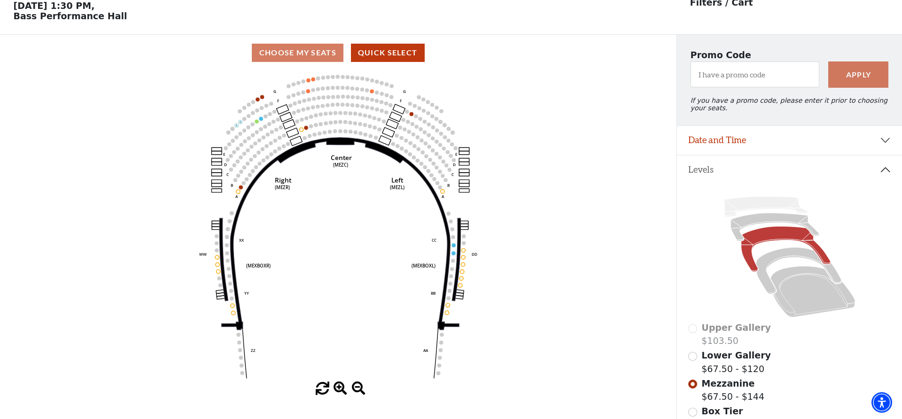
scroll to position [44, 0]
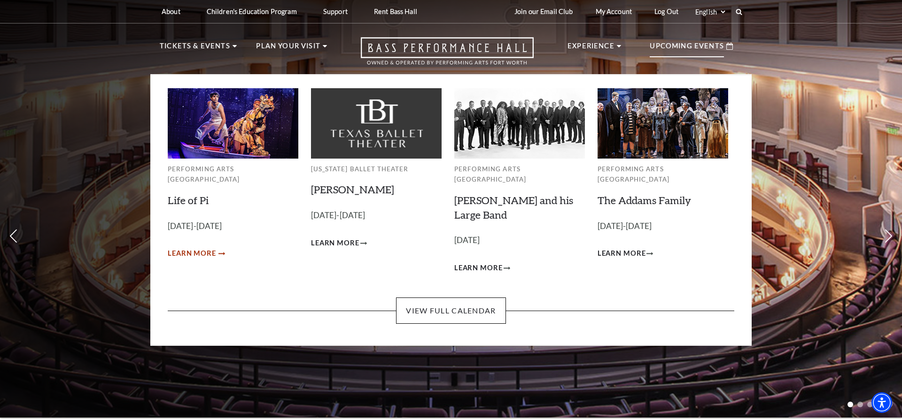
click at [193, 248] on span "Learn More" at bounding box center [192, 254] width 48 height 12
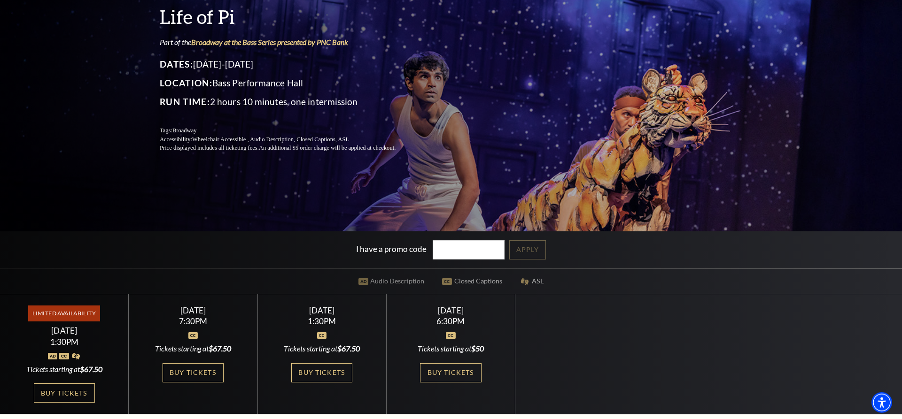
scroll to position [192, 0]
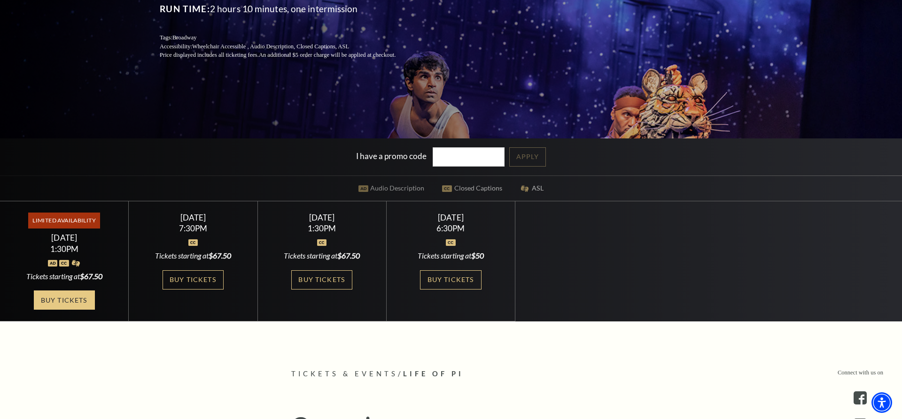
click at [54, 301] on link "Buy Tickets" at bounding box center [64, 300] width 61 height 19
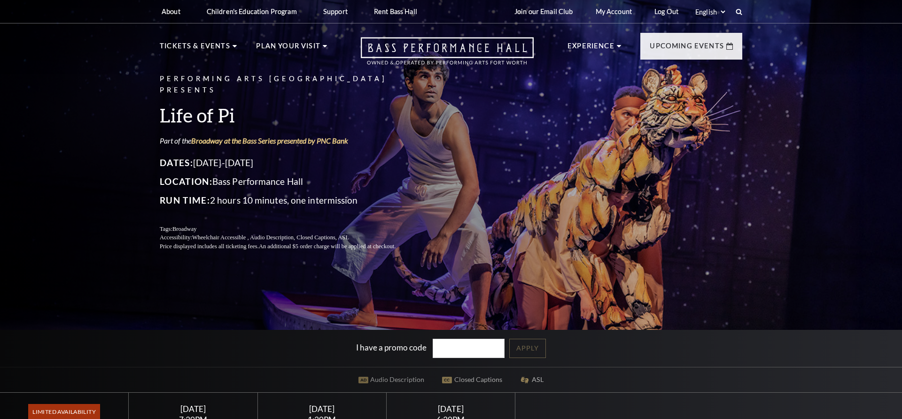
scroll to position [192, 0]
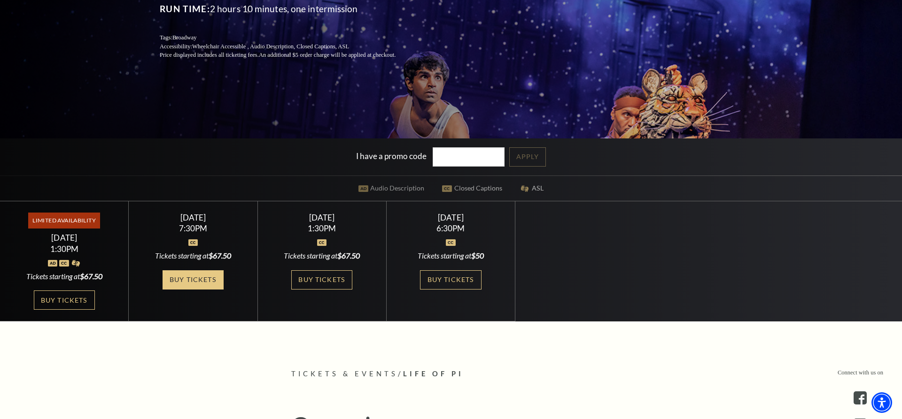
click at [195, 281] on link "Buy Tickets" at bounding box center [192, 279] width 61 height 19
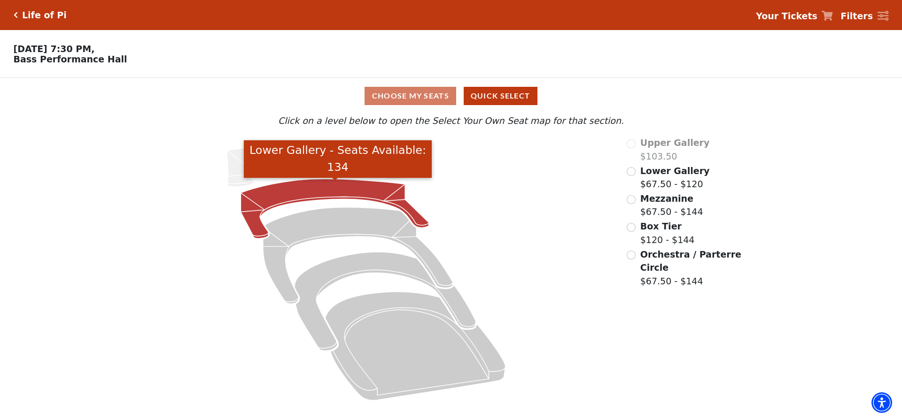
click at [306, 193] on icon "Lower Gallery - Seats Available: 134" at bounding box center [335, 209] width 188 height 60
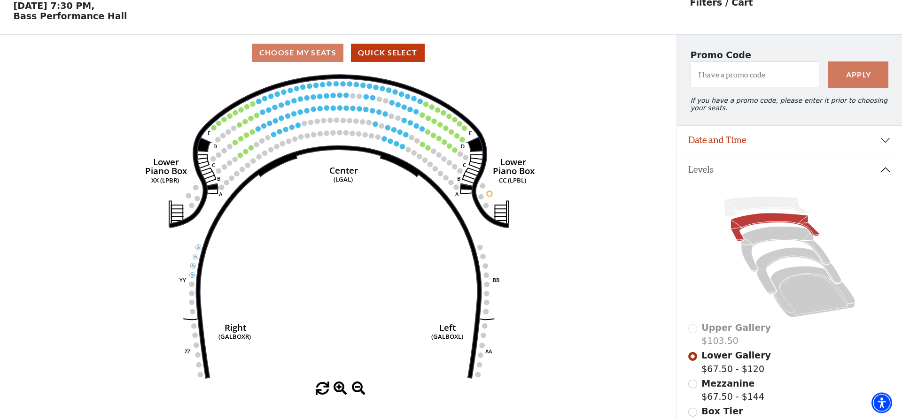
scroll to position [44, 0]
click at [724, 78] on input "I have a promo code" at bounding box center [754, 74] width 129 height 26
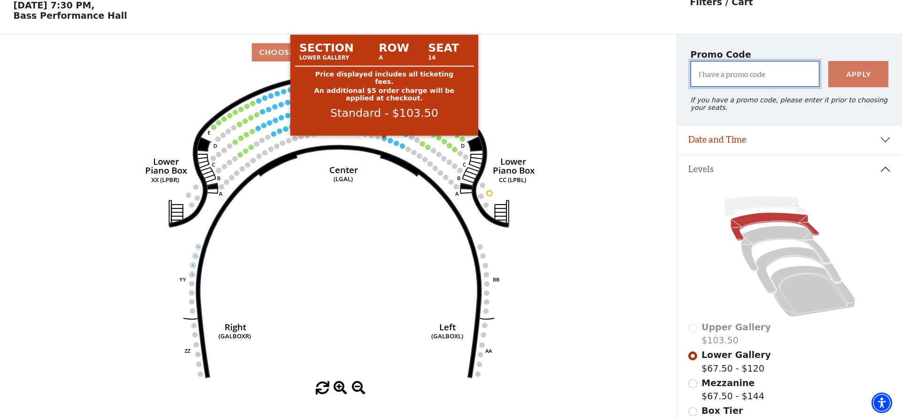
click at [385, 141] on circle at bounding box center [383, 138] width 5 height 5
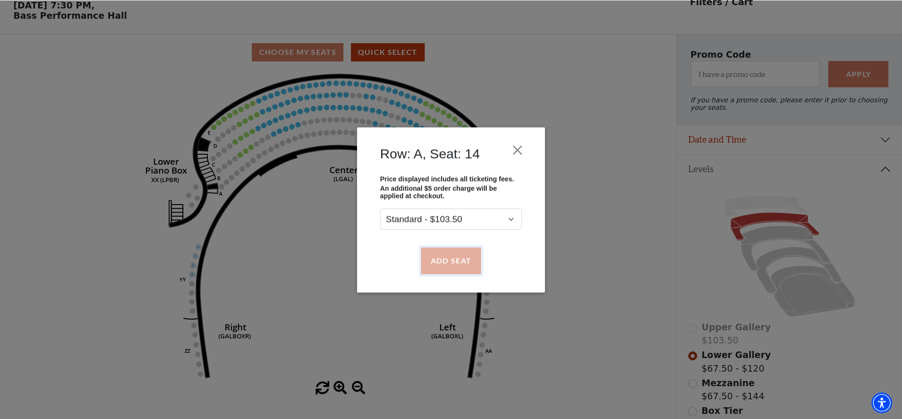
click at [446, 262] on button "Add Seat" at bounding box center [451, 260] width 60 height 26
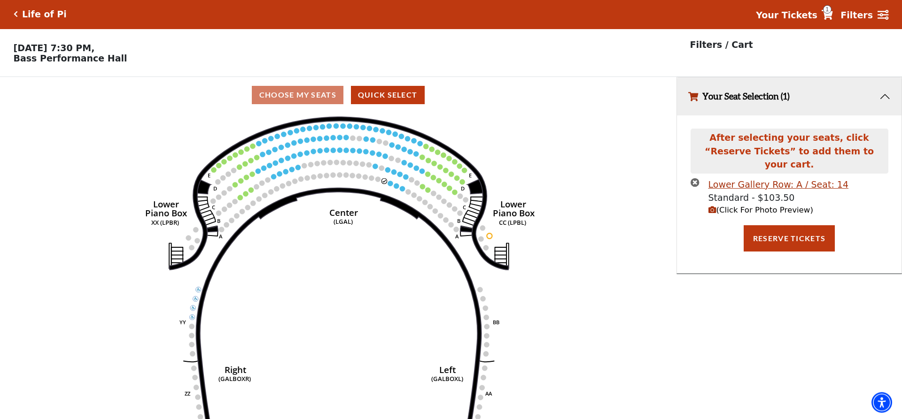
scroll to position [0, 0]
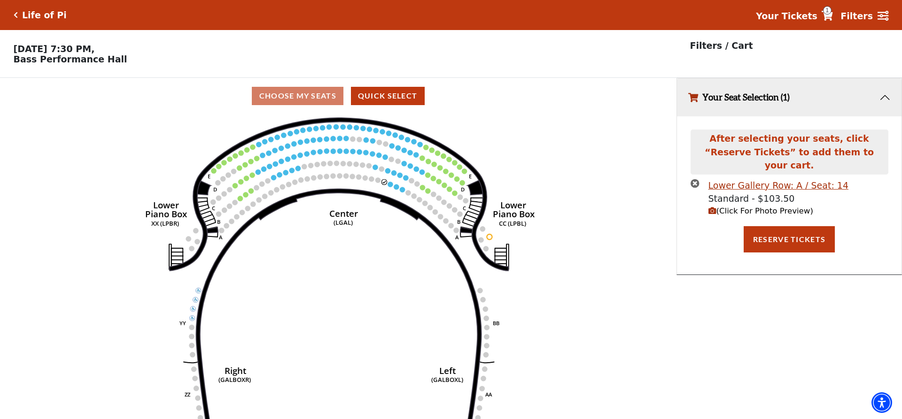
click at [714, 207] on icon "(Click For Photo Preview)" at bounding box center [712, 211] width 8 height 8
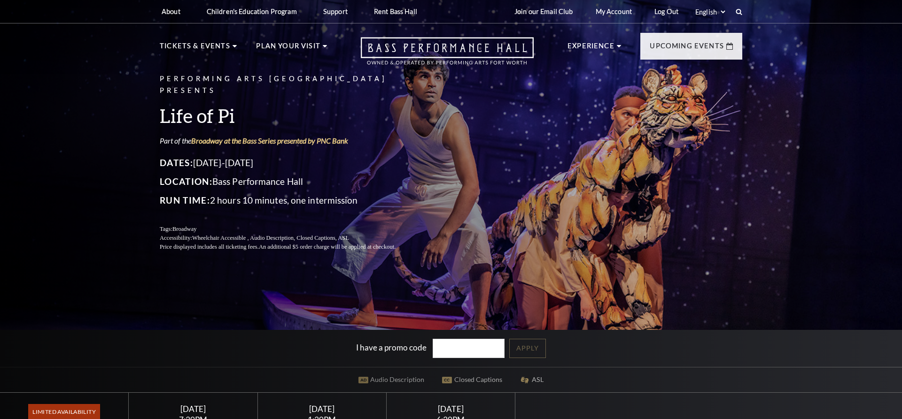
scroll to position [192, 0]
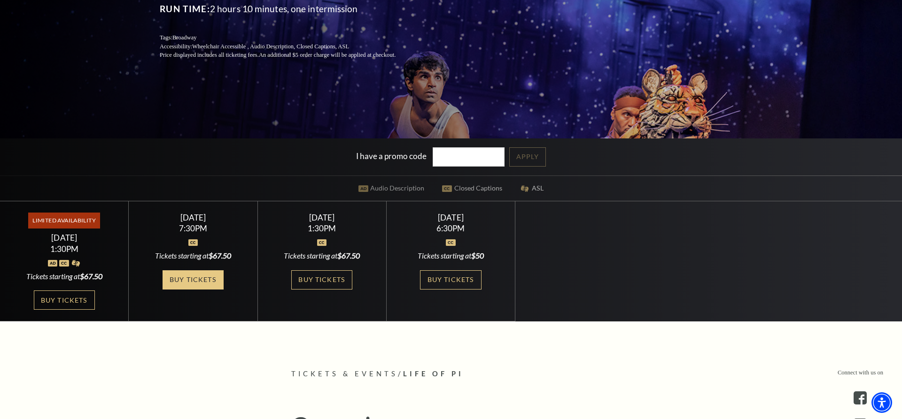
click at [208, 281] on link "Buy Tickets" at bounding box center [192, 279] width 61 height 19
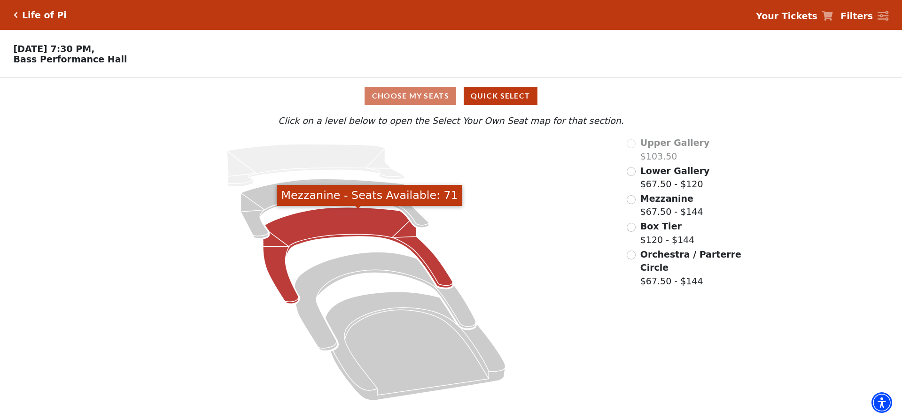
click at [325, 232] on icon "Mezzanine - Seats Available: 71" at bounding box center [358, 256] width 190 height 97
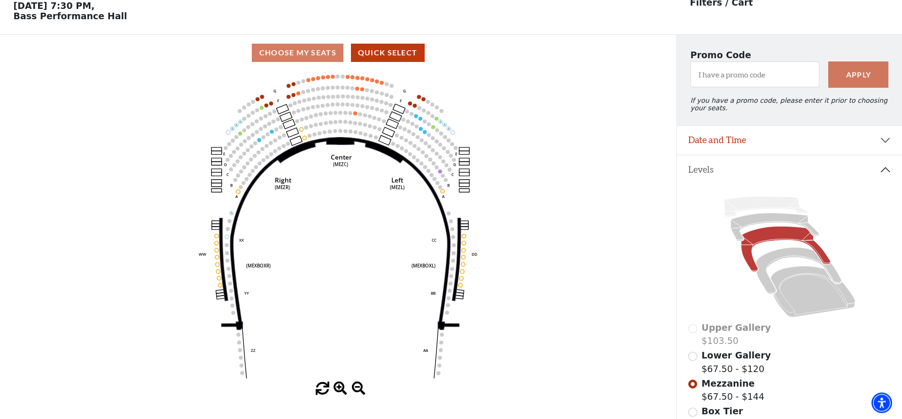
scroll to position [44, 0]
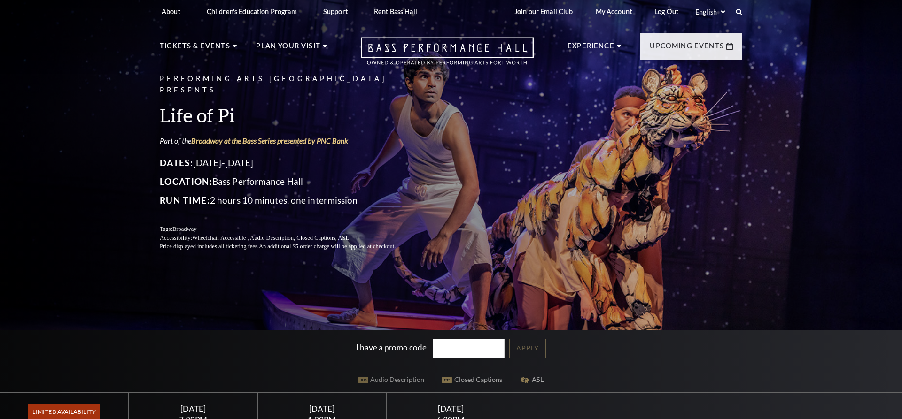
scroll to position [192, 0]
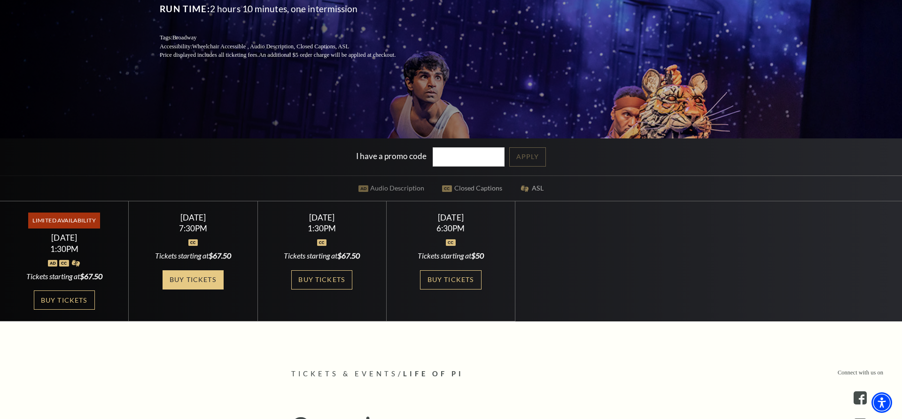
click at [203, 281] on link "Buy Tickets" at bounding box center [192, 279] width 61 height 19
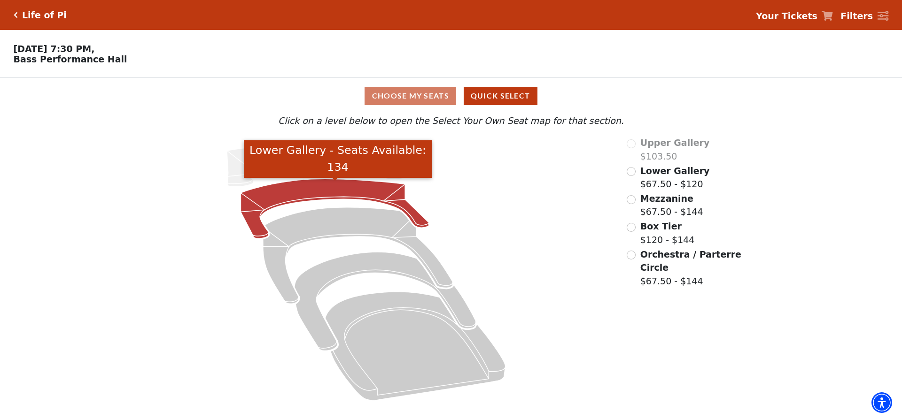
click at [328, 193] on icon "Lower Gallery - Seats Available: 134" at bounding box center [335, 209] width 188 height 60
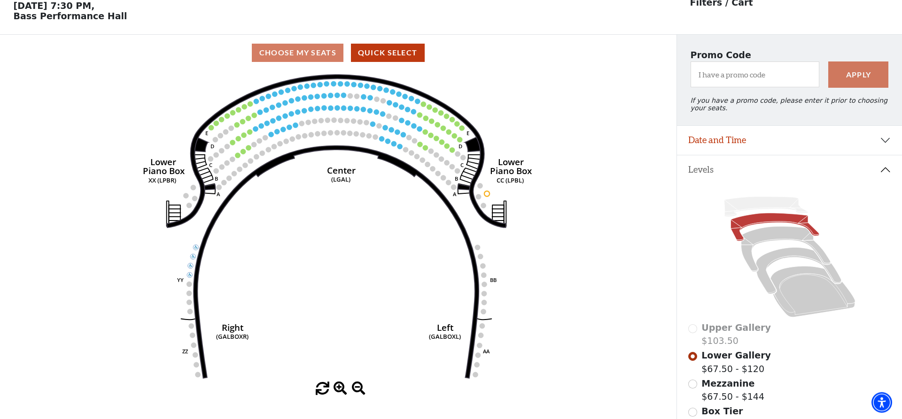
scroll to position [44, 0]
click at [751, 79] on input "I have a promo code" at bounding box center [754, 74] width 129 height 26
click at [871, 77] on button "Apply" at bounding box center [858, 74] width 60 height 26
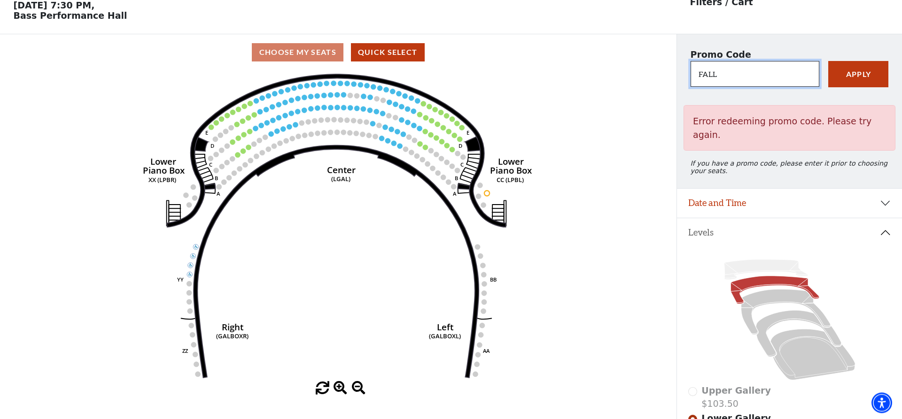
scroll to position [43, 0]
drag, startPoint x: 724, startPoint y: 76, endPoint x: 664, endPoint y: 74, distance: 59.7
click at [690, 74] on input "FALL" at bounding box center [754, 75] width 129 height 26
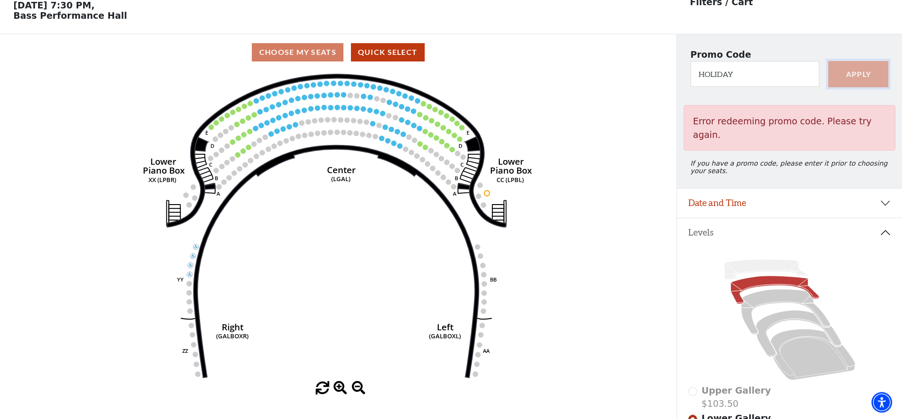
click at [862, 78] on button "Apply" at bounding box center [858, 75] width 60 height 26
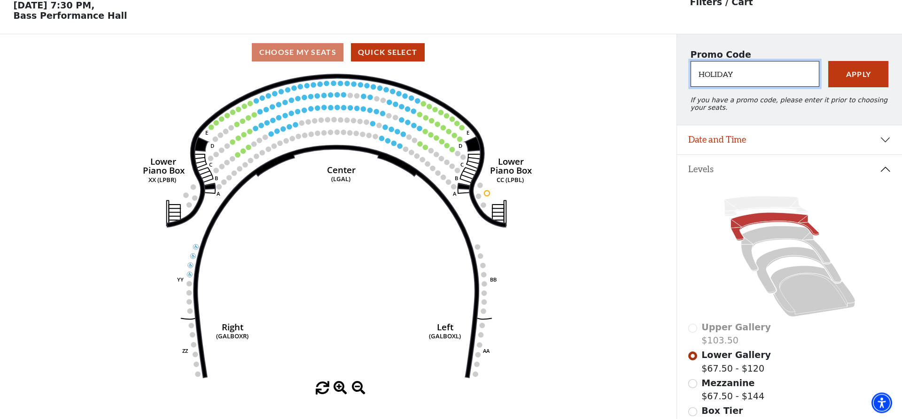
drag, startPoint x: 753, startPoint y: 77, endPoint x: 638, endPoint y: 75, distance: 114.6
click at [690, 75] on input "HOLIDAY" at bounding box center [754, 74] width 129 height 26
type input "SAVE30"
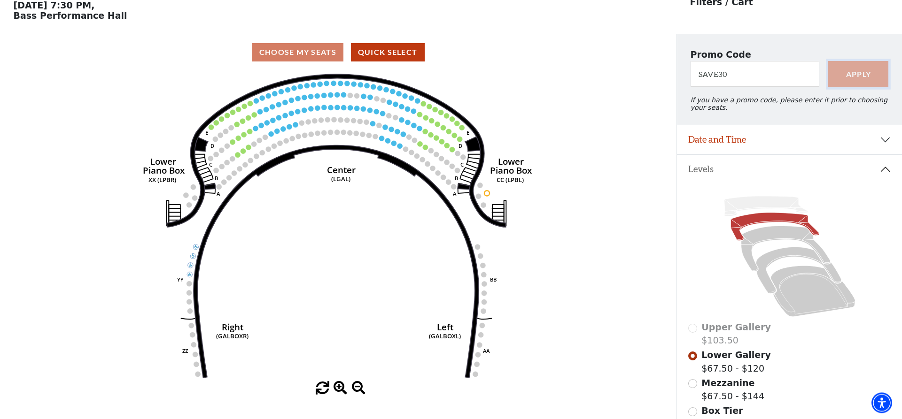
click at [860, 78] on button "Apply" at bounding box center [858, 74] width 60 height 26
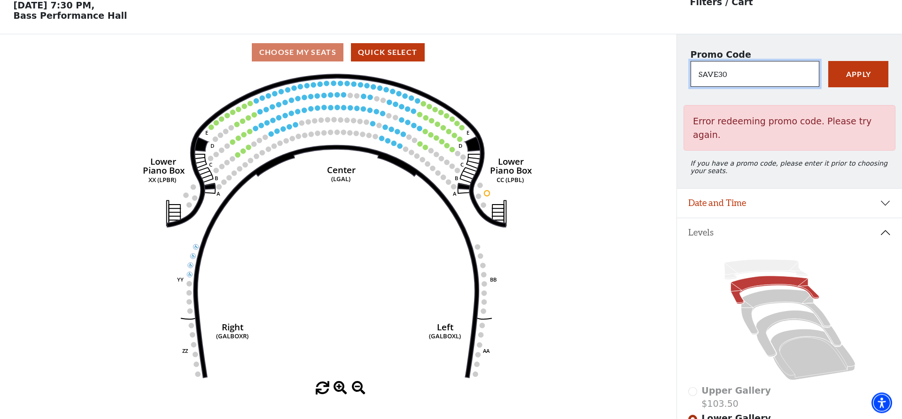
scroll to position [43, 0]
drag, startPoint x: 728, startPoint y: 77, endPoint x: 676, endPoint y: 79, distance: 52.2
click at [690, 79] on input "SAVE30" at bounding box center [754, 75] width 129 height 26
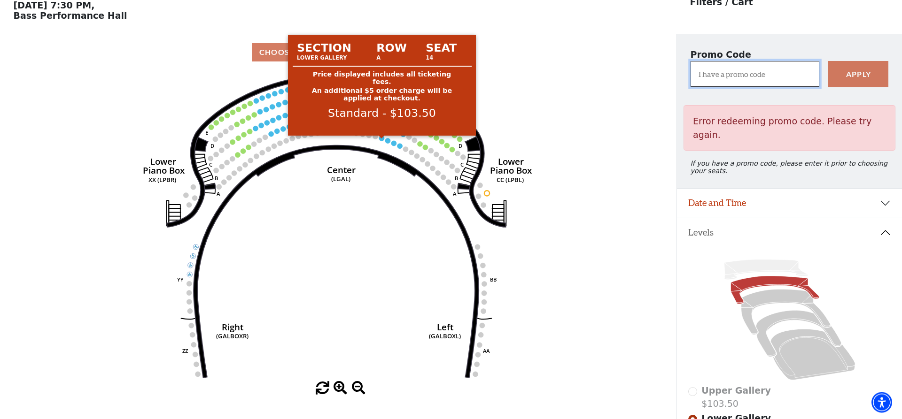
click at [382, 141] on circle at bounding box center [381, 138] width 5 height 5
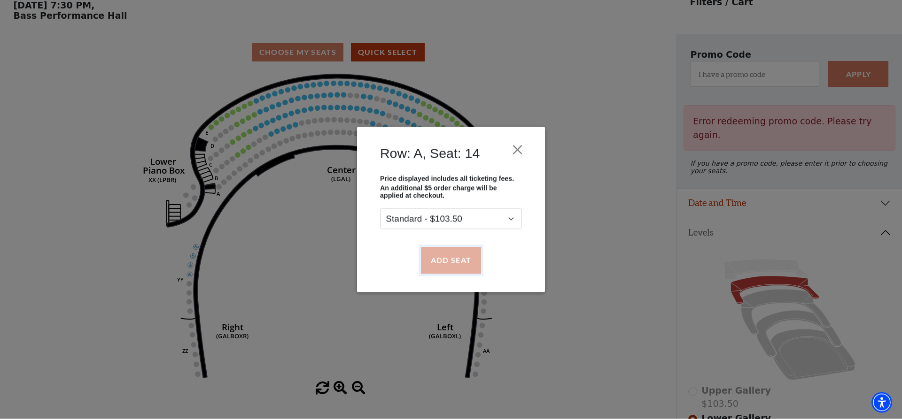
click at [464, 263] on button "Add Seat" at bounding box center [451, 260] width 60 height 26
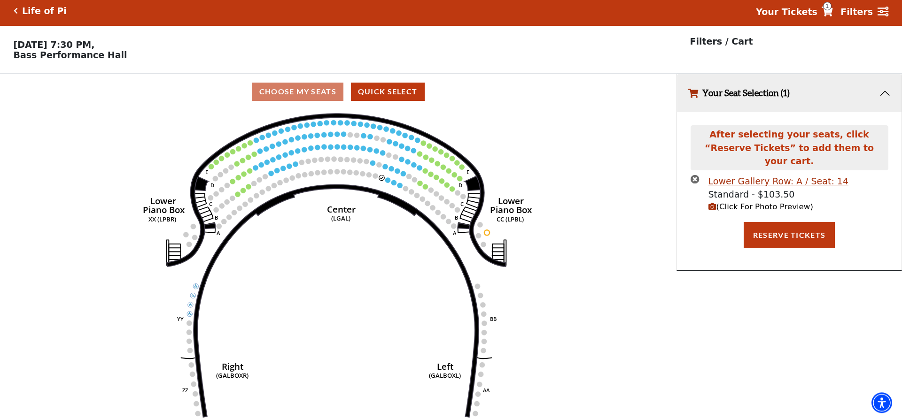
scroll to position [0, 0]
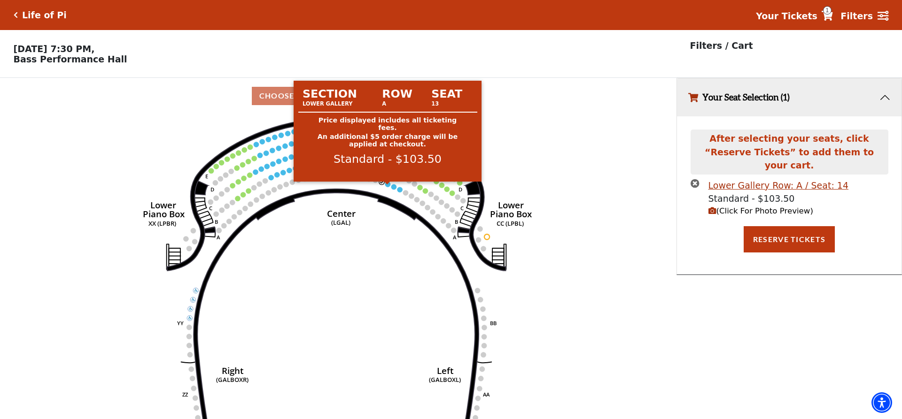
click at [386, 186] on circle at bounding box center [387, 184] width 5 height 5
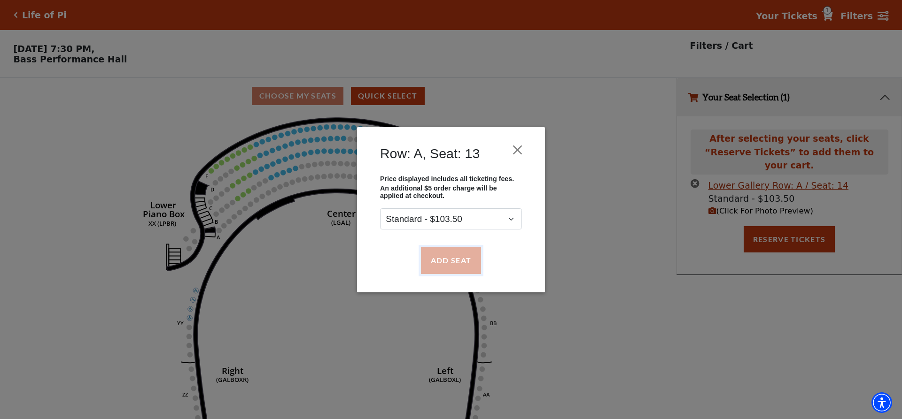
click at [448, 258] on button "Add Seat" at bounding box center [451, 260] width 60 height 26
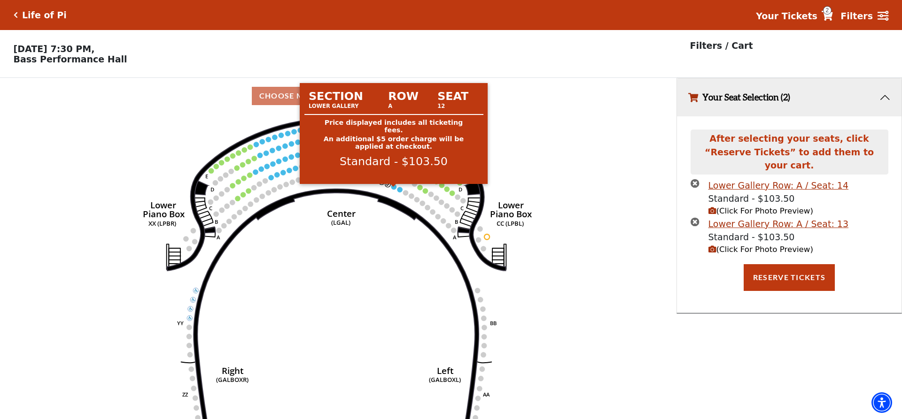
click at [395, 189] on circle at bounding box center [393, 186] width 5 height 5
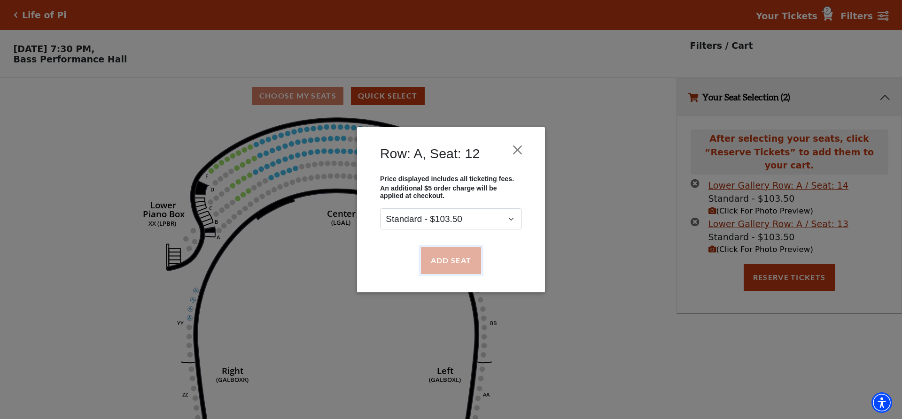
click at [442, 260] on button "Add Seat" at bounding box center [451, 260] width 60 height 26
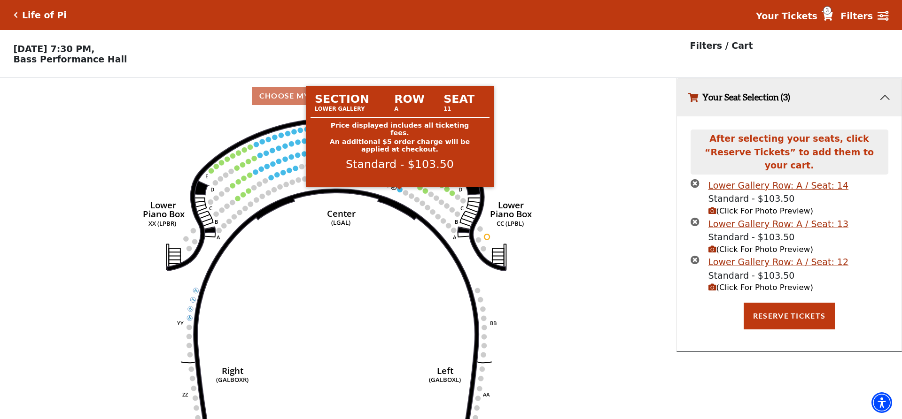
click at [401, 192] on circle at bounding box center [399, 189] width 5 height 5
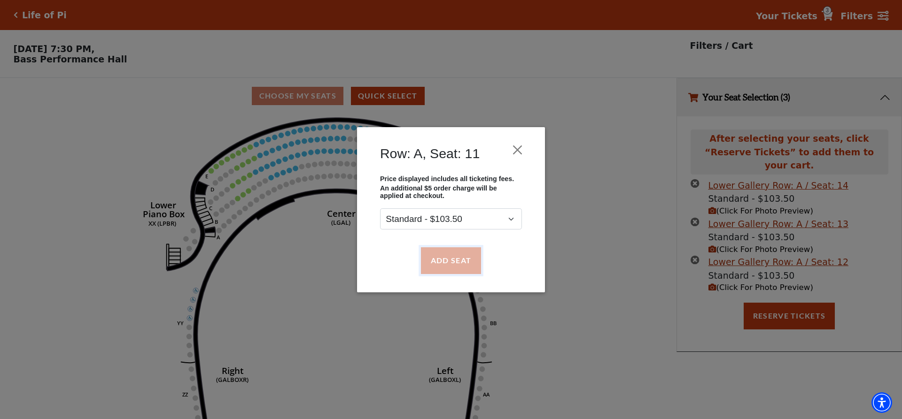
click at [452, 254] on button "Add Seat" at bounding box center [451, 260] width 60 height 26
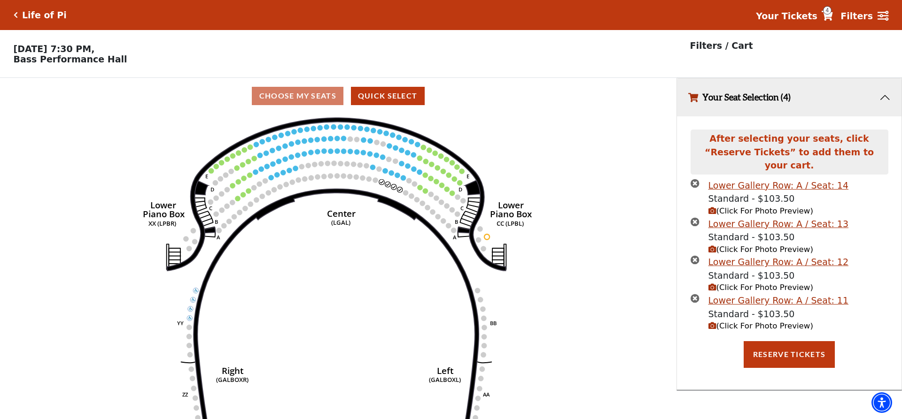
click at [713, 322] on icon "(Click For Photo Preview)" at bounding box center [712, 326] width 8 height 8
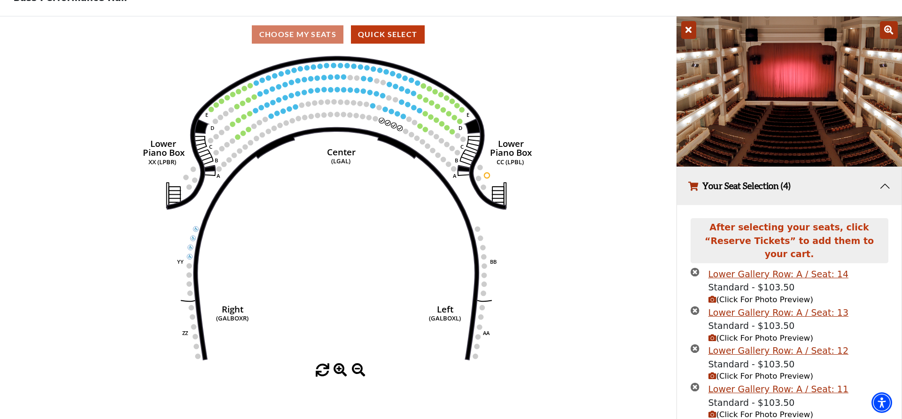
scroll to position [112, 0]
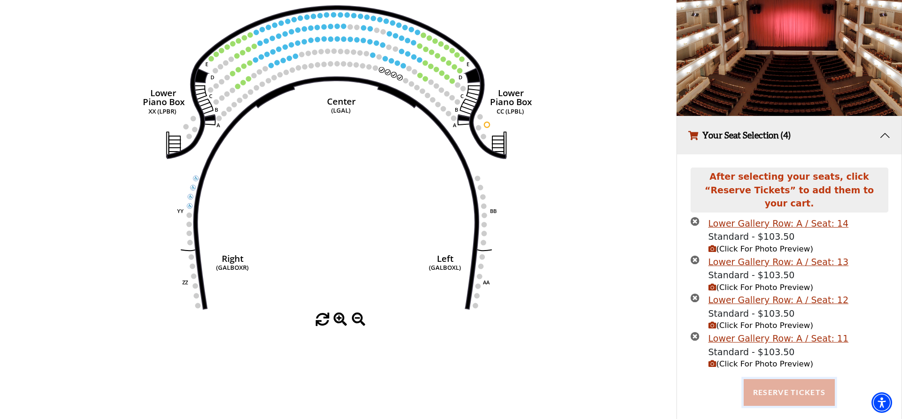
click at [816, 384] on button "Reserve Tickets" at bounding box center [788, 392] width 91 height 26
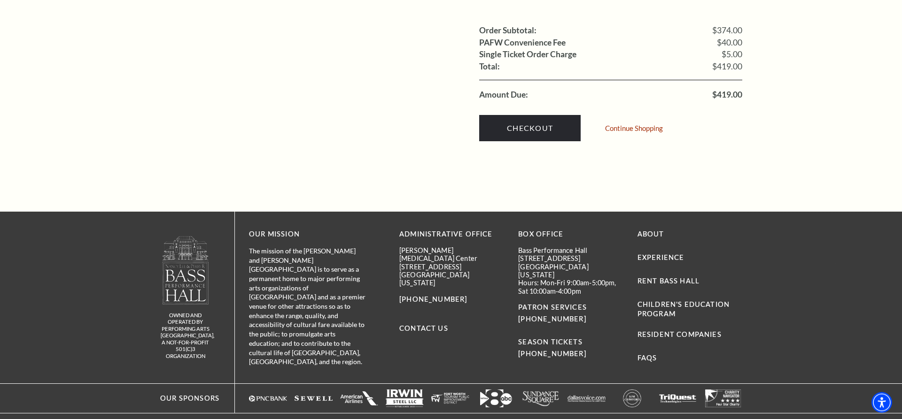
scroll to position [1054, 0]
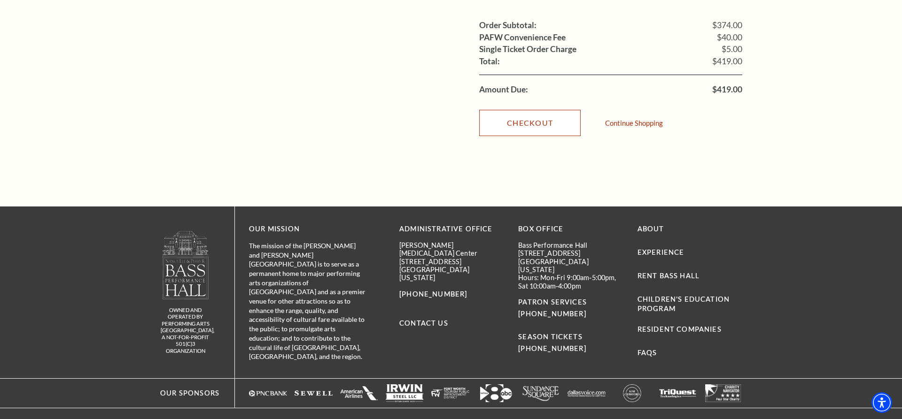
click at [532, 110] on link "Checkout" at bounding box center [529, 123] width 101 height 26
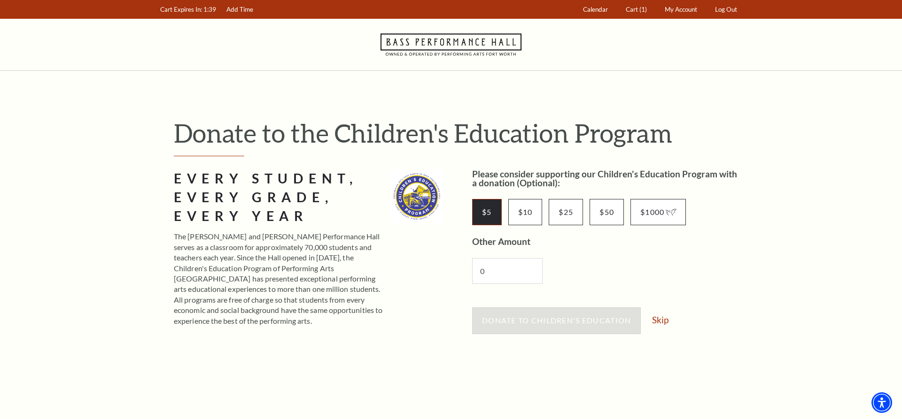
click at [486, 212] on input "$5" at bounding box center [487, 212] width 30 height 26
click at [548, 323] on span "Donate to Children's Education" at bounding box center [556, 320] width 149 height 9
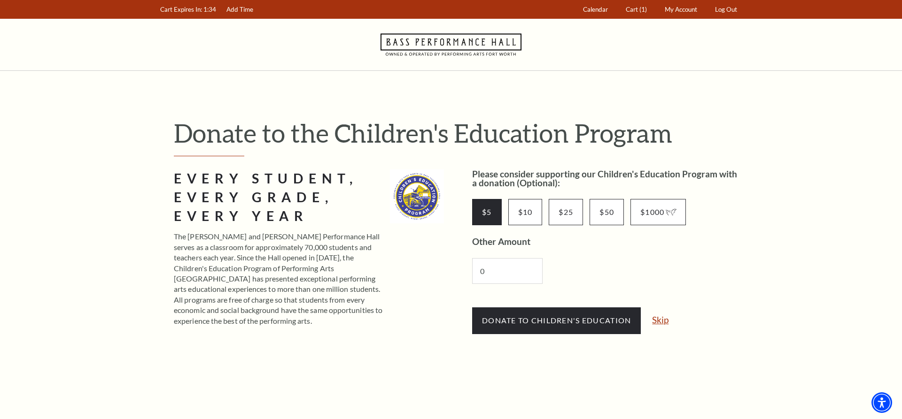
click at [664, 318] on link "Skip" at bounding box center [660, 320] width 16 height 9
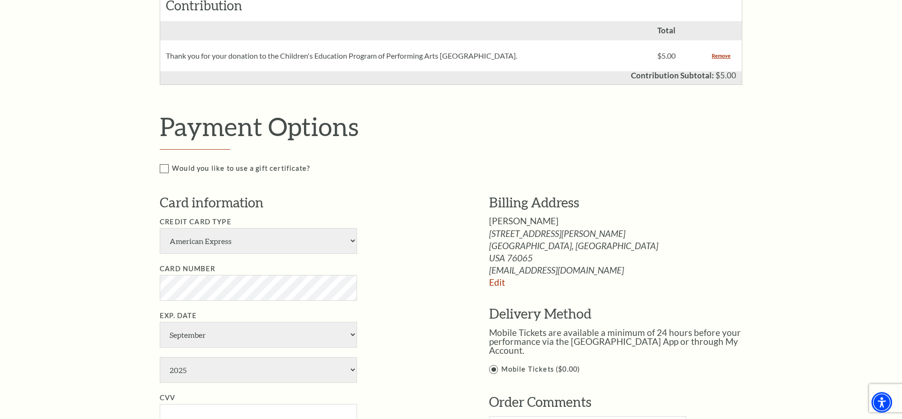
scroll to position [575, 0]
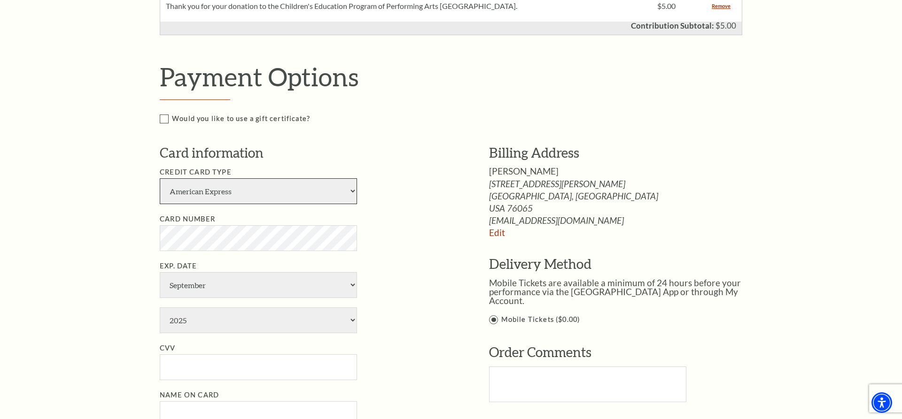
click at [160, 178] on select "American Express Visa Master Card Discover" at bounding box center [258, 191] width 197 height 26
select select "25"
click option "Master Card" at bounding box center [0, 0] width 0 height 0
click at [160, 272] on select "January February March April May June July August September October November De…" at bounding box center [258, 285] width 197 height 26
select select "1"
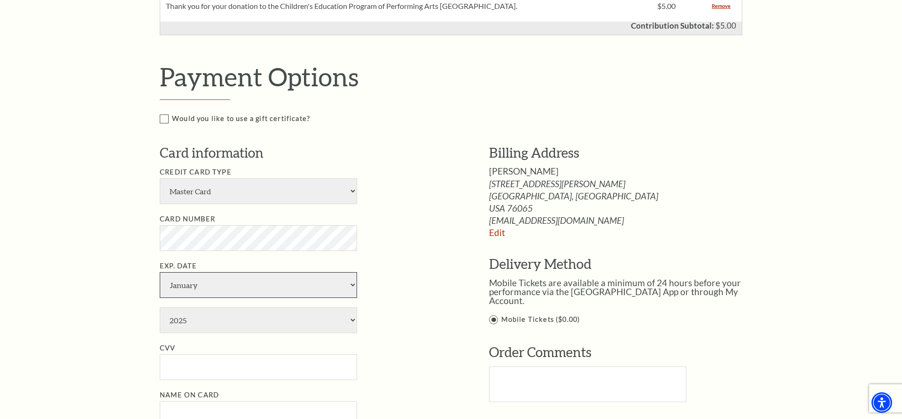
click option "January" at bounding box center [0, 0] width 0 height 0
click at [160, 308] on select "2025 2026 2027 2028 2029 2030 2031 2032 2033 2034" at bounding box center [258, 321] width 197 height 26
select select "2027"
click option "2027" at bounding box center [0, 0] width 0 height 0
drag, startPoint x: 183, startPoint y: 368, endPoint x: 227, endPoint y: 371, distance: 44.3
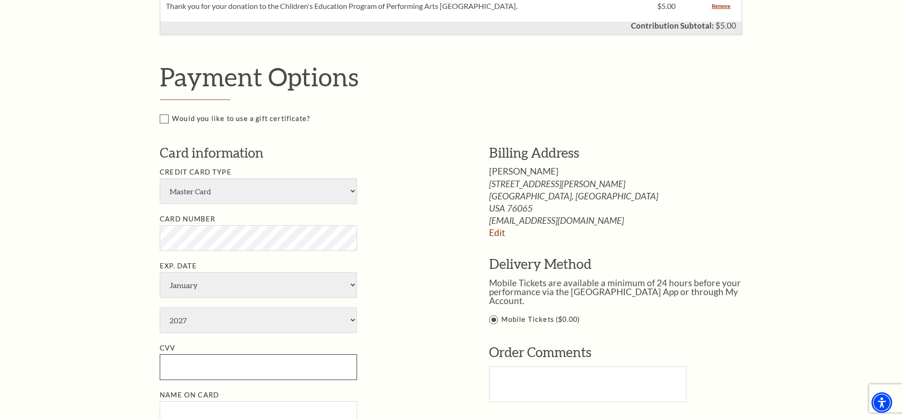
click at [184, 368] on input "CVV" at bounding box center [258, 368] width 197 height 26
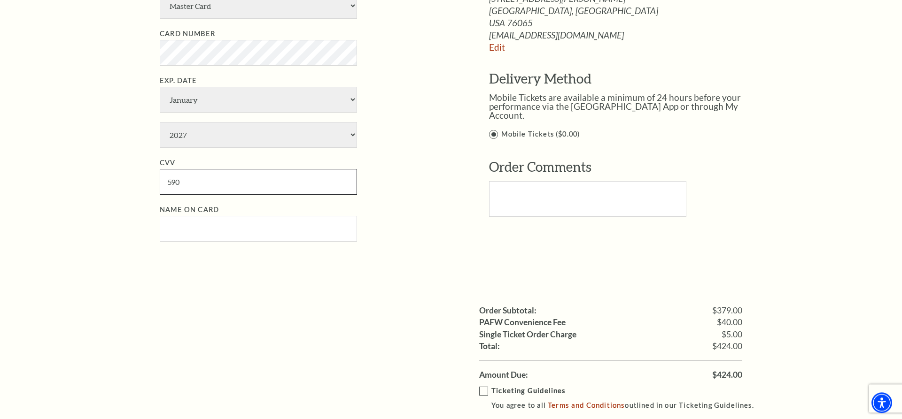
scroll to position [766, 0]
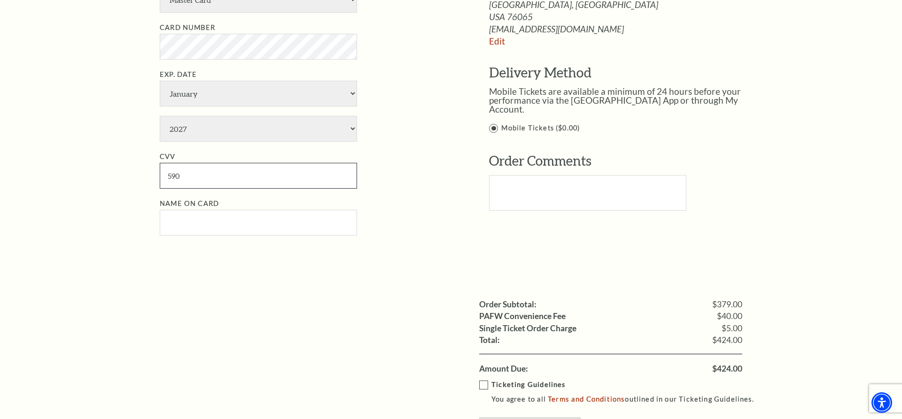
type input "590"
click at [175, 220] on input "Name on Card" at bounding box center [258, 223] width 197 height 26
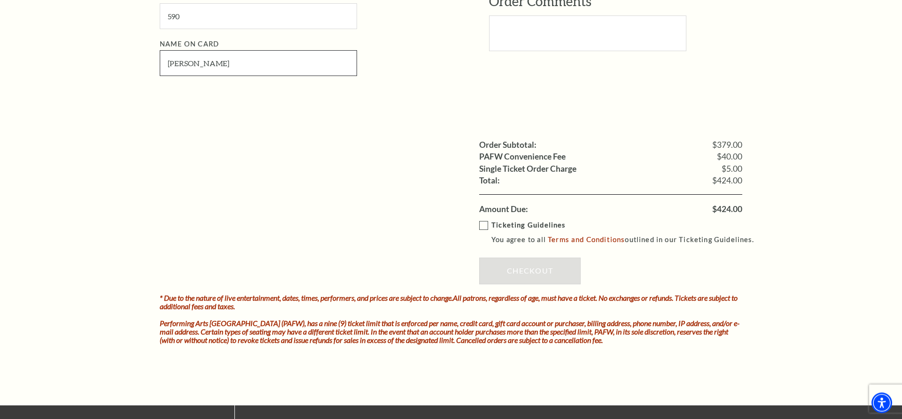
scroll to position [958, 0]
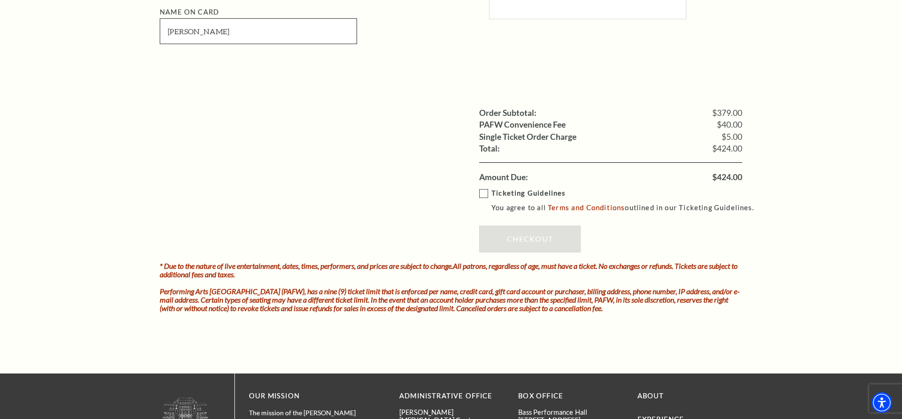
type input "[PERSON_NAME]"
click at [481, 189] on label "Ticketing Guidelines You agree to all Terms and Conditions outlined in our Tick…" at bounding box center [620, 201] width 283 height 26
click at [0, 0] on input "Ticketing Guidelines You agree to all Terms and Conditions outlined in our Tick…" at bounding box center [0, 0] width 0 height 0
click at [536, 239] on link "Checkout" at bounding box center [529, 239] width 101 height 26
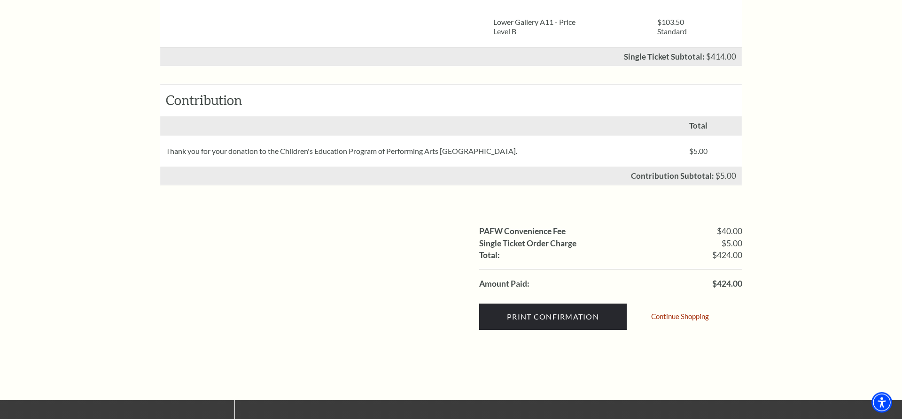
scroll to position [383, 0]
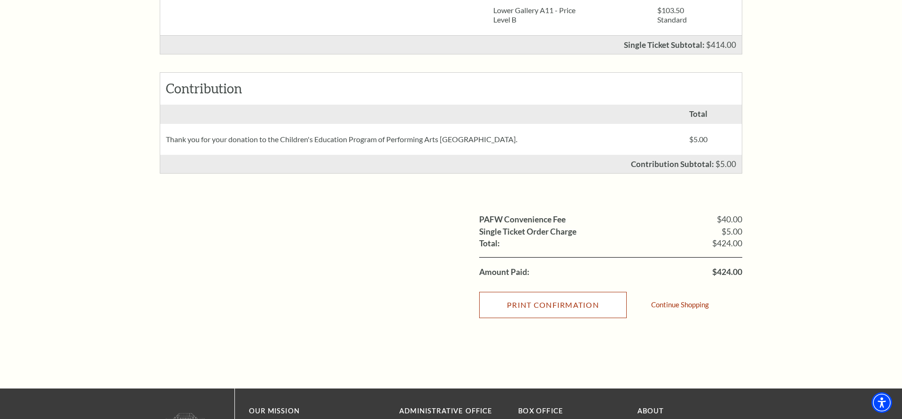
click at [538, 305] on input "Print Confirmation" at bounding box center [552, 305] width 147 height 26
